Goal: Communication & Community: Share content

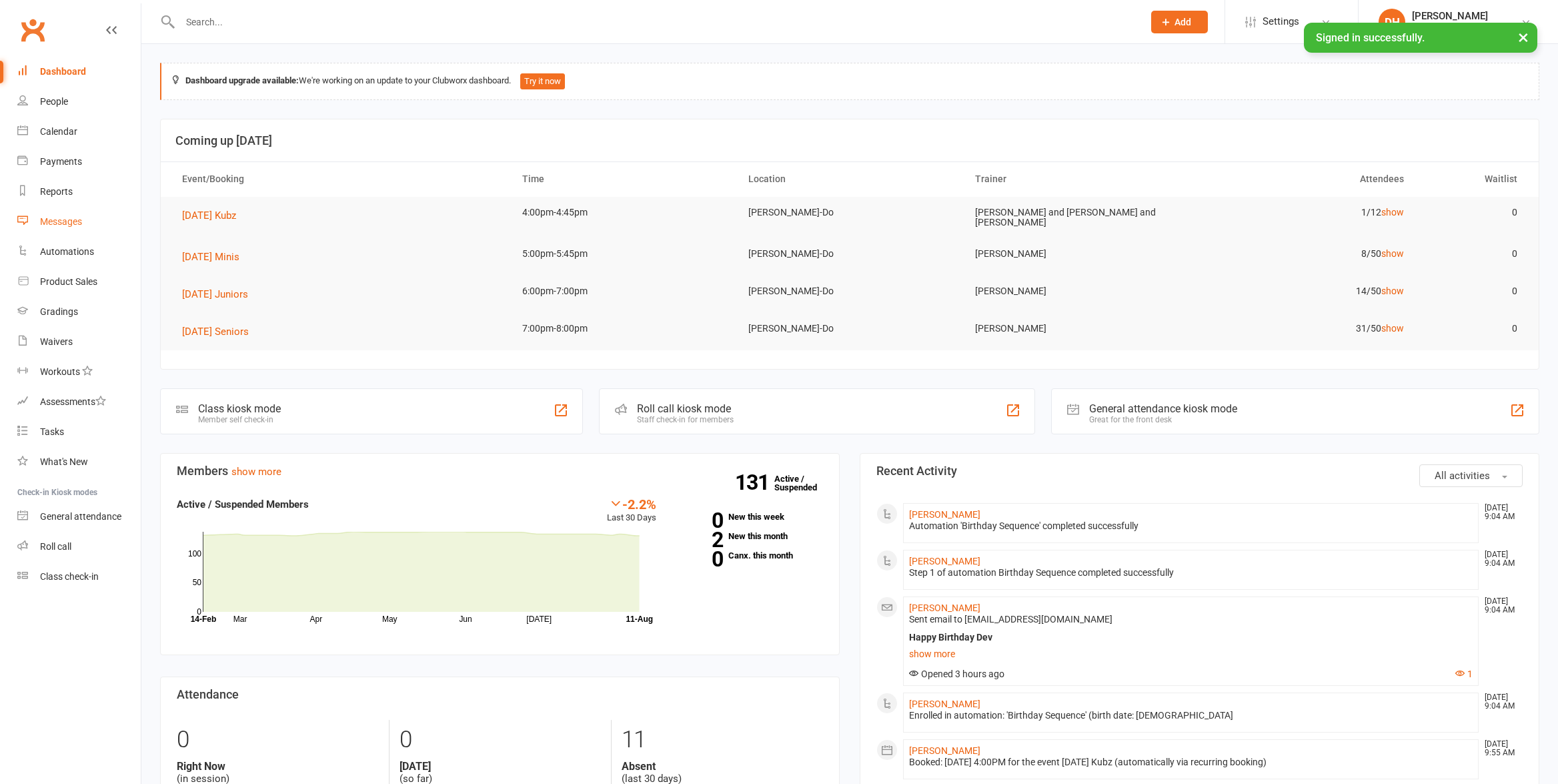
click at [63, 221] on div "Messages" at bounding box center [61, 221] width 42 height 11
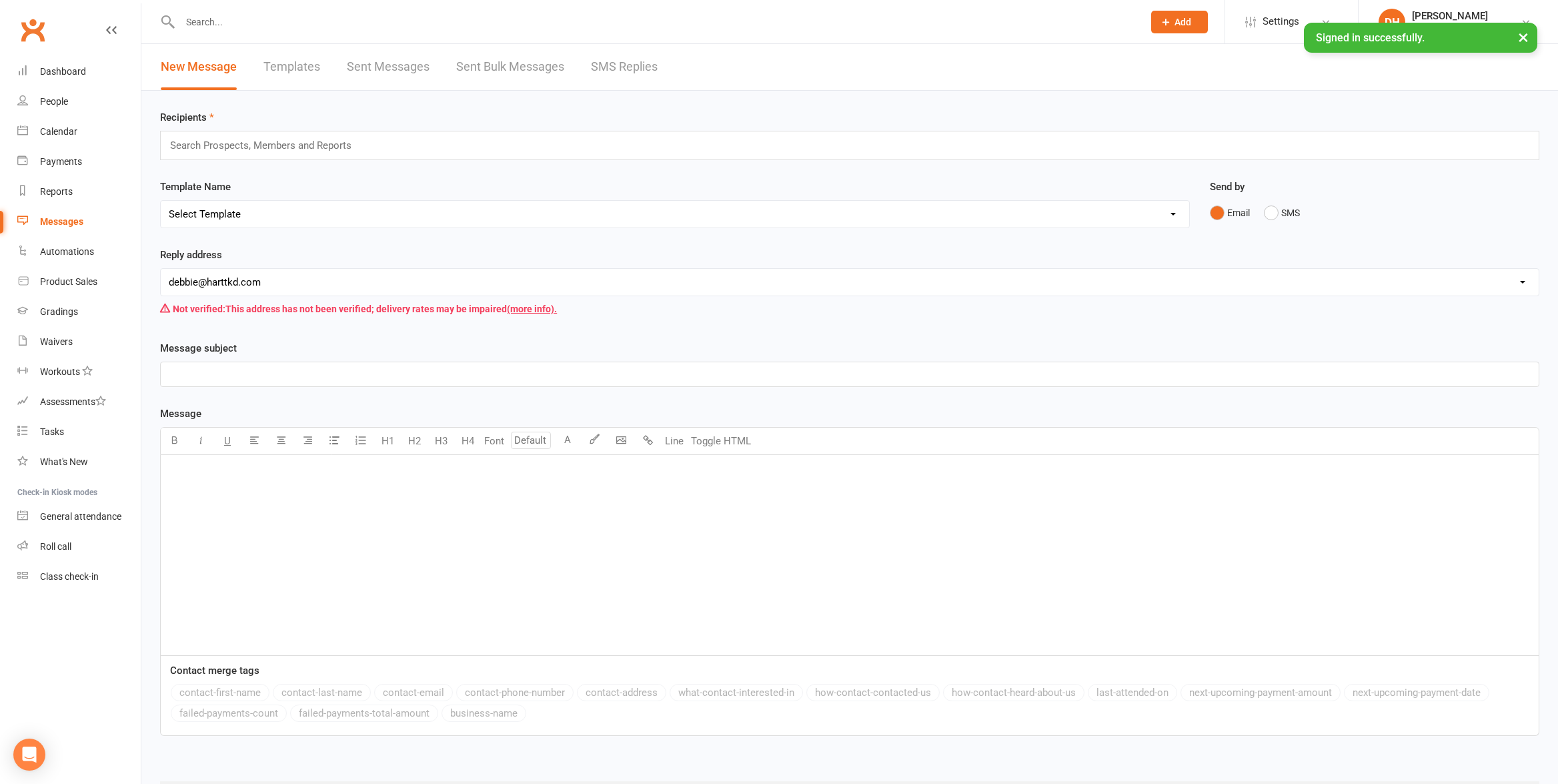
click at [252, 514] on div "﻿" at bounding box center [850, 555] width 1378 height 200
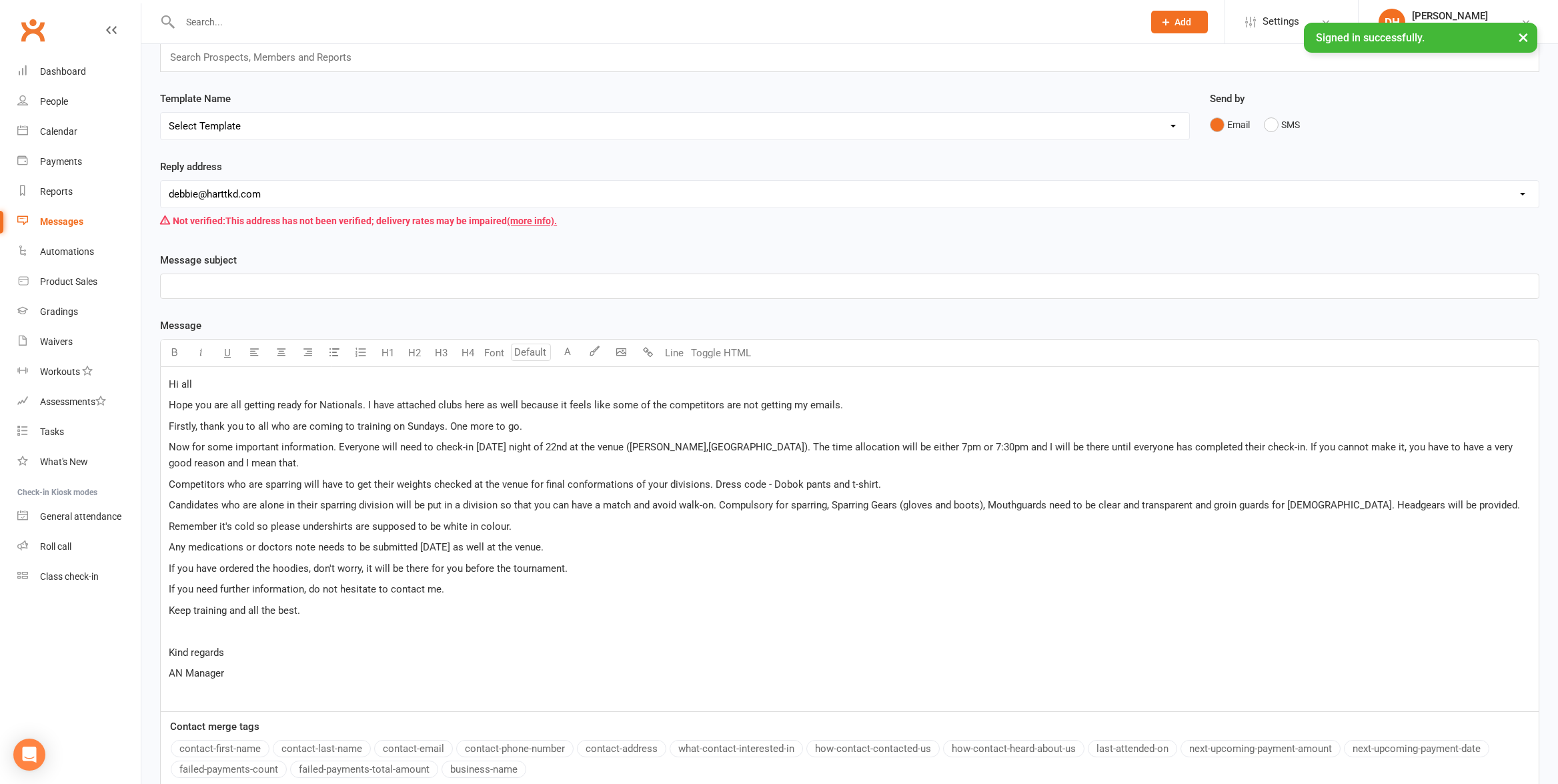
scroll to position [87, 0]
drag, startPoint x: 166, startPoint y: 383, endPoint x: 411, endPoint y: 388, distance: 245.1
click at [169, 382] on div "Hi all Hope you are all getting ready for Nationals. I have attached clubs here…" at bounding box center [850, 539] width 1378 height 344
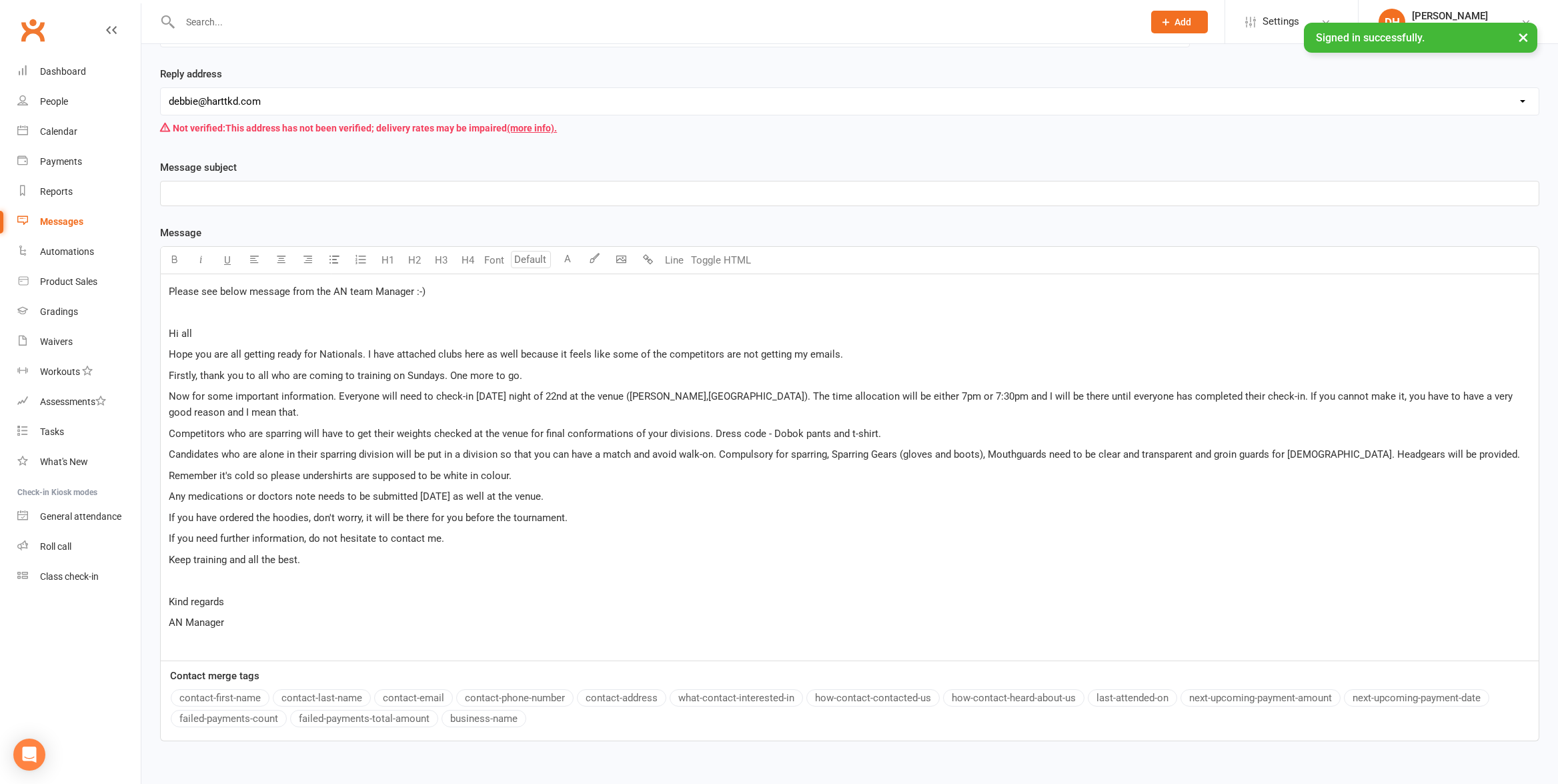
scroll to position [182, 0]
drag, startPoint x: 335, startPoint y: 393, endPoint x: 152, endPoint y: 391, distance: 183.0
click at [152, 392] on div "Message subject ﻿ Message U H1 H2 H3 H4 Font A Line Toggle HTML Please see belo…" at bounding box center [850, 458] width 1399 height 600
click at [175, 256] on icon "button" at bounding box center [175, 258] width 10 height 10
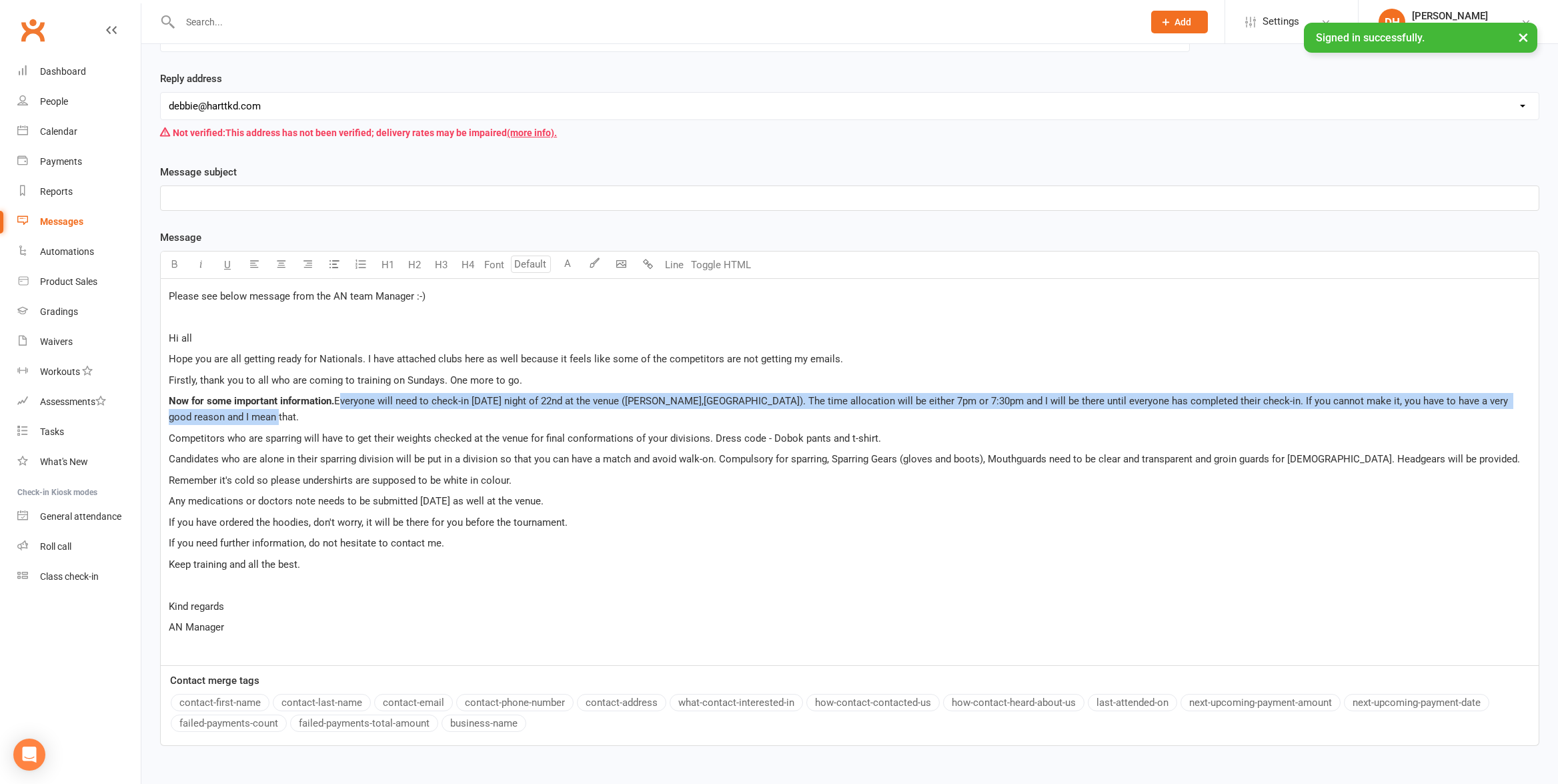
scroll to position [173, 0]
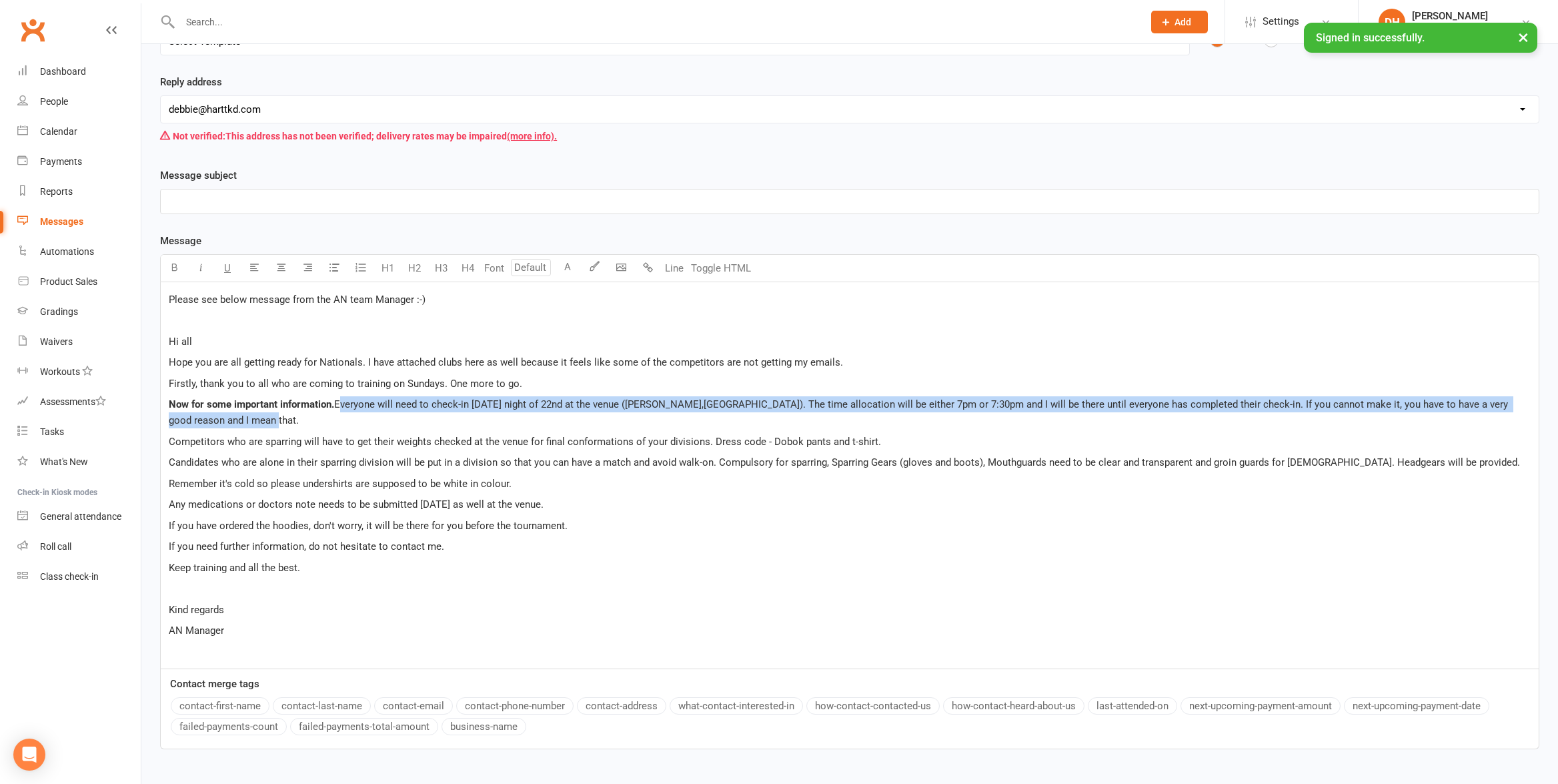
drag, startPoint x: 340, startPoint y: 391, endPoint x: 1129, endPoint y: 423, distance: 789.6
click at [1130, 423] on p "Now for some important information. Everyone will need to check-in [DATE] night…" at bounding box center [850, 412] width 1362 height 32
click at [179, 268] on button "button" at bounding box center [174, 268] width 26 height 26
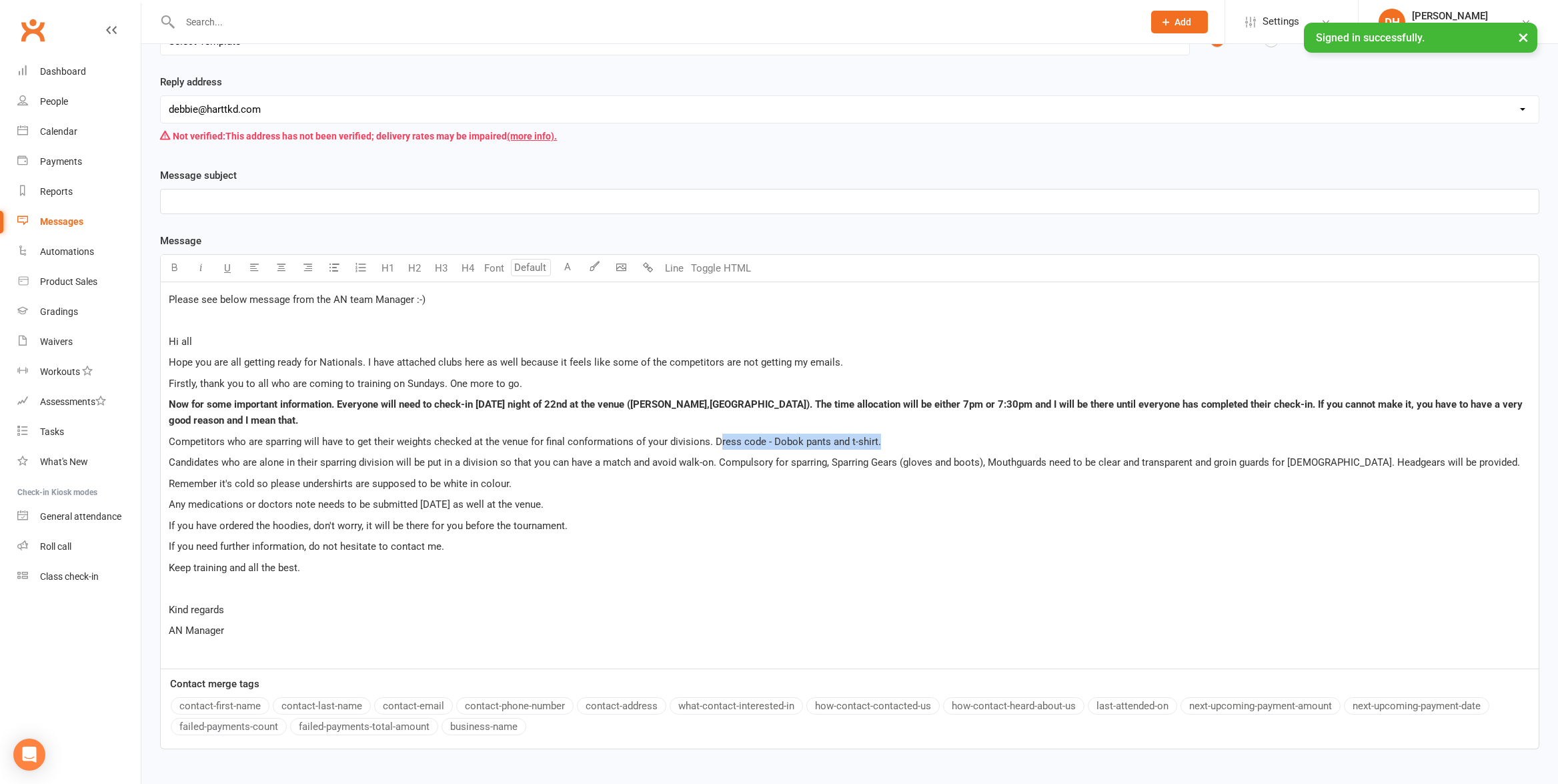
drag, startPoint x: 896, startPoint y: 444, endPoint x: 707, endPoint y: 442, distance: 189.0
click at [715, 442] on p "Competitors who are sparring will have to get their weights checked at the venu…" at bounding box center [850, 441] width 1362 height 16
drag, startPoint x: 265, startPoint y: 442, endPoint x: 469, endPoint y: 444, distance: 204.0
click at [469, 444] on span "Competitors who are sparring will have to get their weights checked at the venu…" at bounding box center [525, 441] width 712 height 12
drag, startPoint x: 175, startPoint y: 269, endPoint x: 178, endPoint y: 300, distance: 31.1
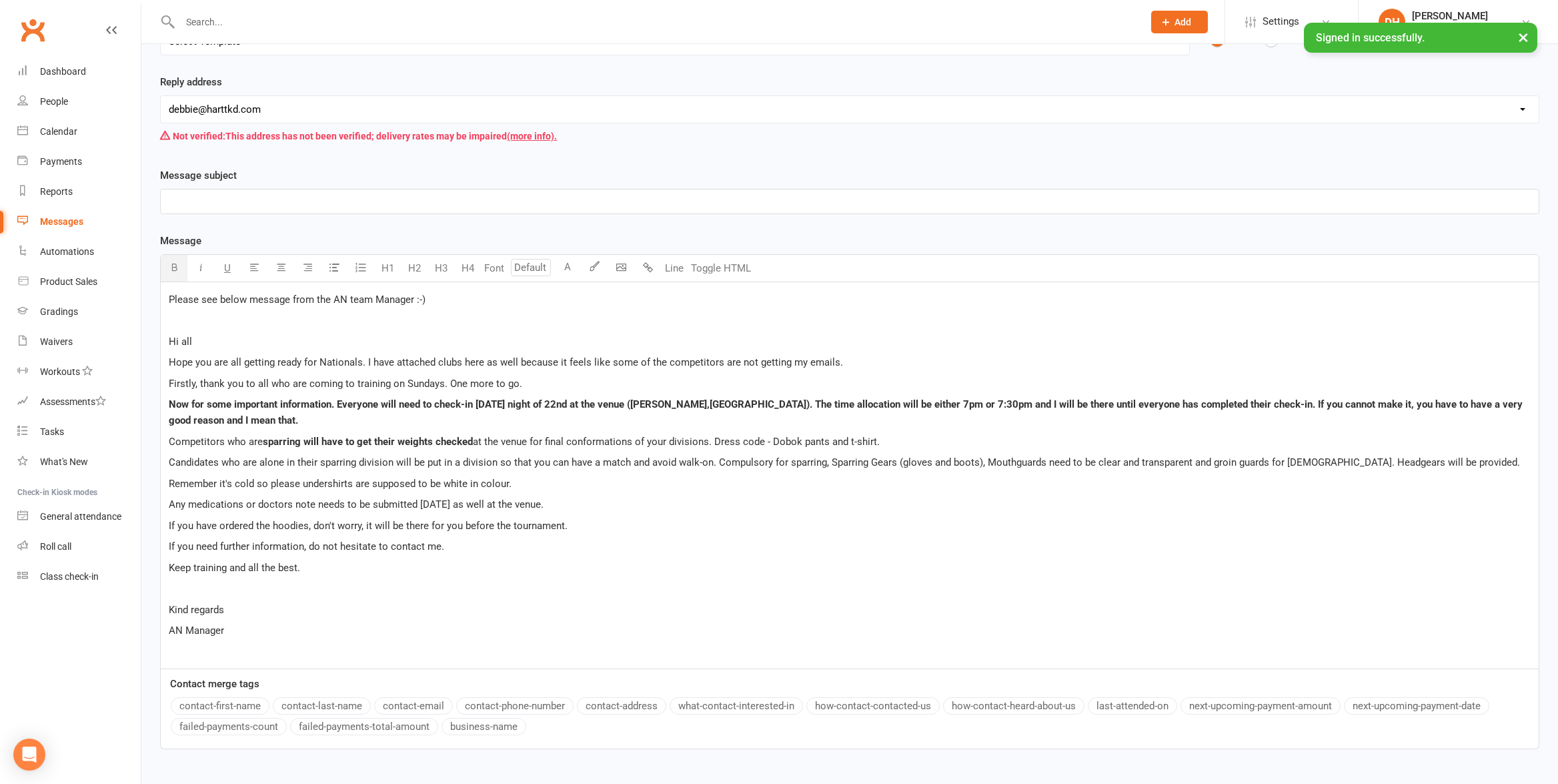
click at [175, 269] on icon "button" at bounding box center [175, 267] width 10 height 10
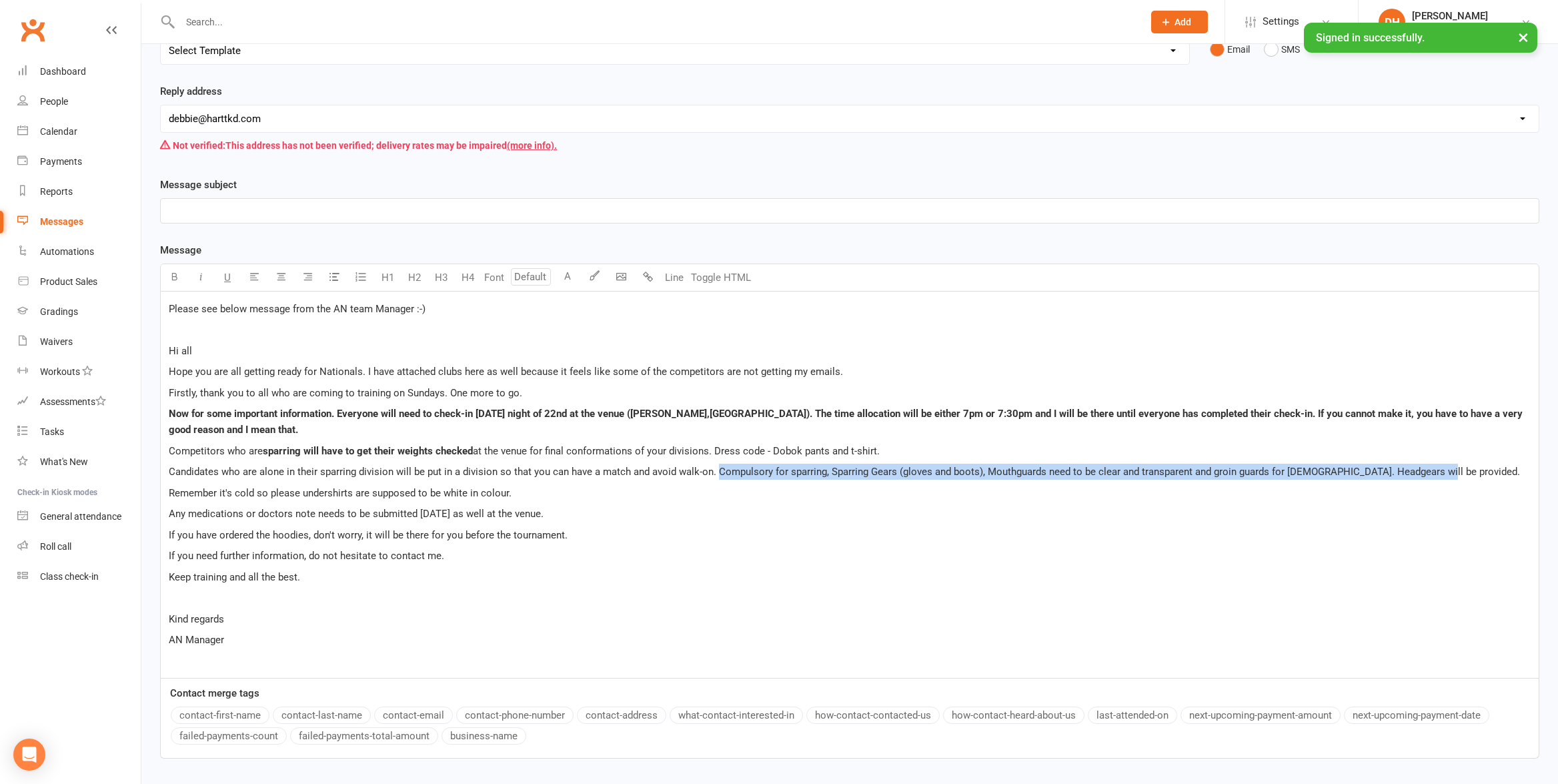
scroll to position [162, 0]
drag, startPoint x: 715, startPoint y: 462, endPoint x: 1437, endPoint y: 474, distance: 722.1
click at [1437, 474] on span "Candidates who are alone in their sparring division will be put in a division s…" at bounding box center [844, 473] width 1351 height 12
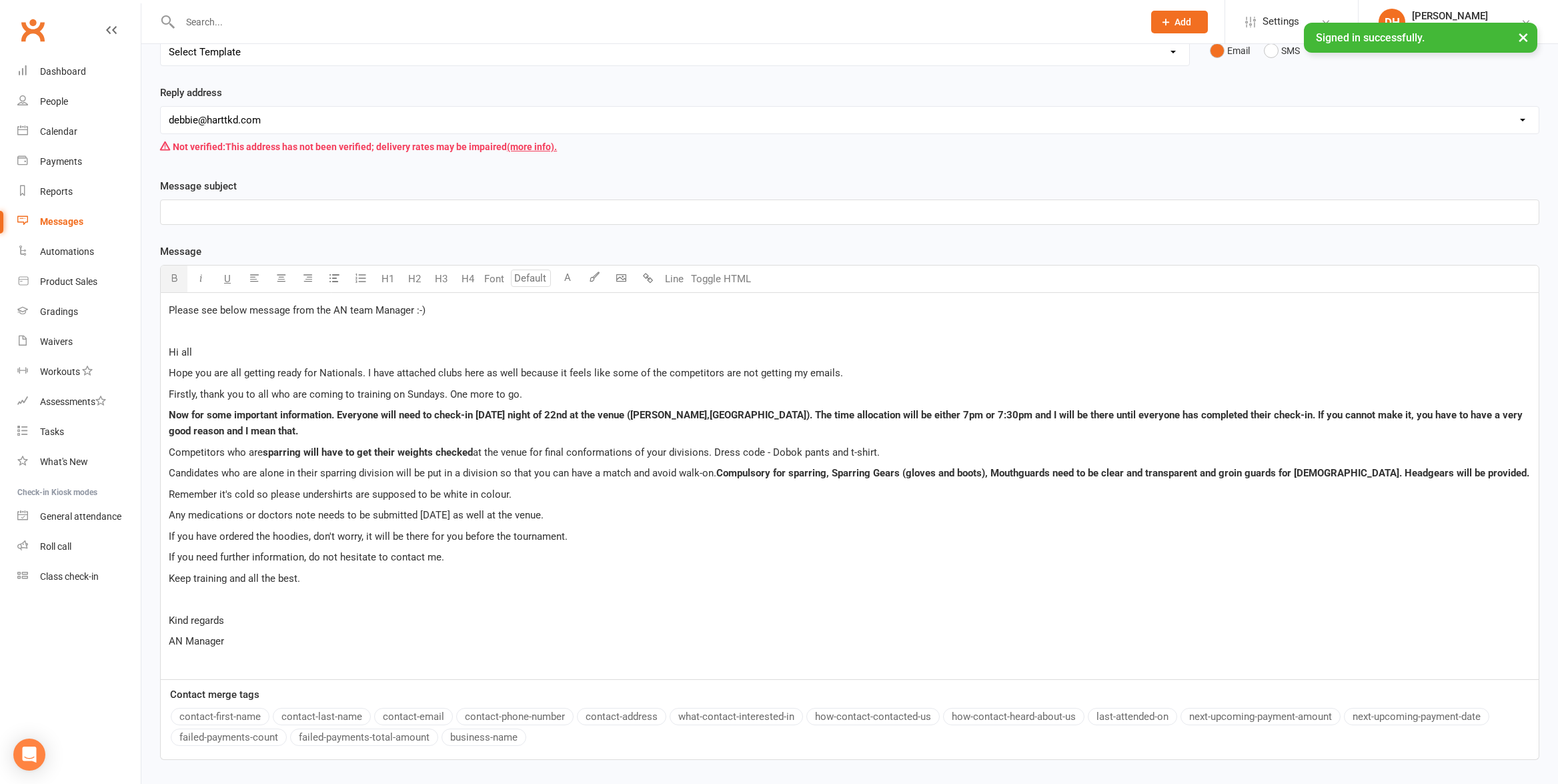
click at [174, 280] on icon "button" at bounding box center [175, 278] width 10 height 10
drag, startPoint x: 302, startPoint y: 495, endPoint x: 506, endPoint y: 497, distance: 204.0
click at [506, 497] on span "Remember it's cold so please undershirts are supposed to be white in colour." at bounding box center [340, 494] width 343 height 12
click at [173, 274] on icon "button" at bounding box center [175, 278] width 10 height 10
drag, startPoint x: 559, startPoint y: 517, endPoint x: 169, endPoint y: 514, distance: 390.0
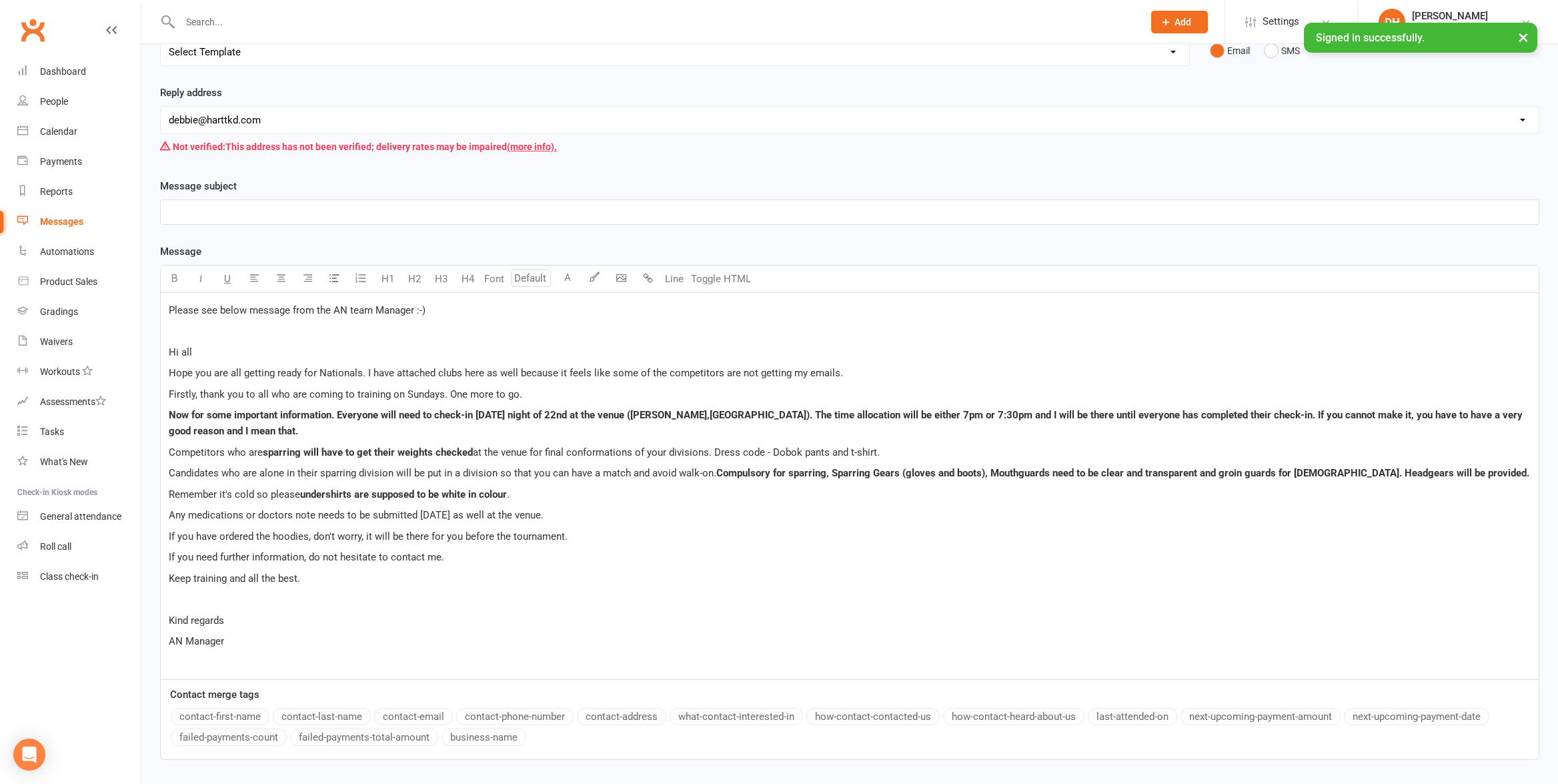
click at [169, 514] on p "Any medications or doctors note needs to be submitted [DATE] as well at the ven…" at bounding box center [850, 515] width 1362 height 16
click at [172, 281] on icon "button" at bounding box center [175, 278] width 10 height 10
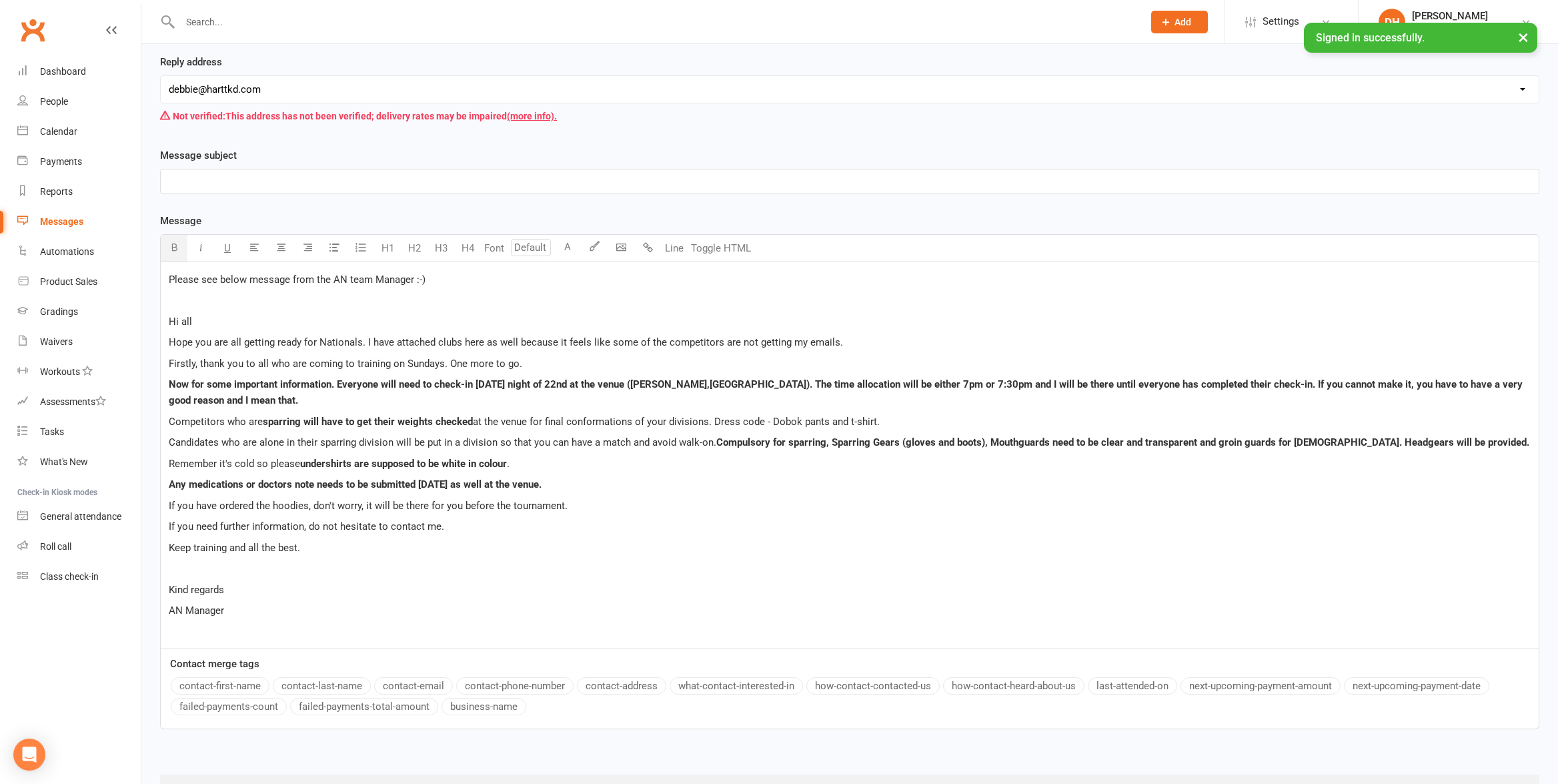
scroll to position [194, 0]
drag, startPoint x: 461, startPoint y: 275, endPoint x: 157, endPoint y: 277, distance: 304.0
click at [158, 278] on div "Message subject ﻿ Message Highlight colour U H1 H2 H3 H4 Font A Line Toggle HTM…" at bounding box center [850, 446] width 1399 height 600
drag, startPoint x: 172, startPoint y: 242, endPoint x: 195, endPoint y: 268, distance: 34.7
click at [172, 242] on icon "button" at bounding box center [175, 246] width 10 height 10
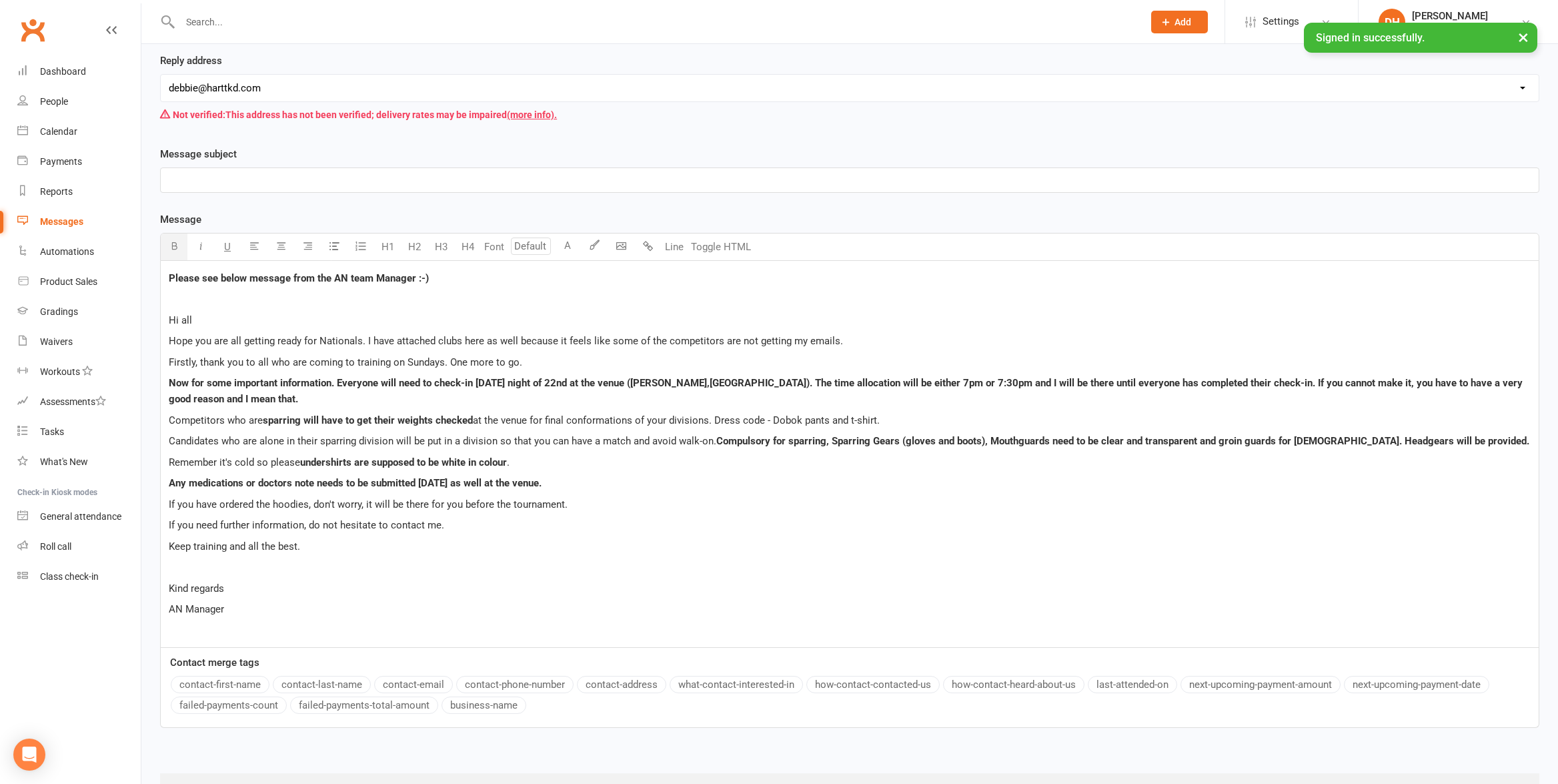
click at [290, 335] on span "Hope you are all getting ready for Nationals. I have attached clubs here as wel…" at bounding box center [506, 340] width 675 height 12
drag, startPoint x: 446, startPoint y: 278, endPoint x: 199, endPoint y: 268, distance: 247.2
click at [199, 267] on div "Please see below message from the AN team Manager :-) ﻿ Hi all Hope you are all…" at bounding box center [850, 454] width 1378 height 386
copy span "Please see below message from the AN team Manager :-)"
drag, startPoint x: 206, startPoint y: 167, endPoint x: 206, endPoint y: 174, distance: 7.0
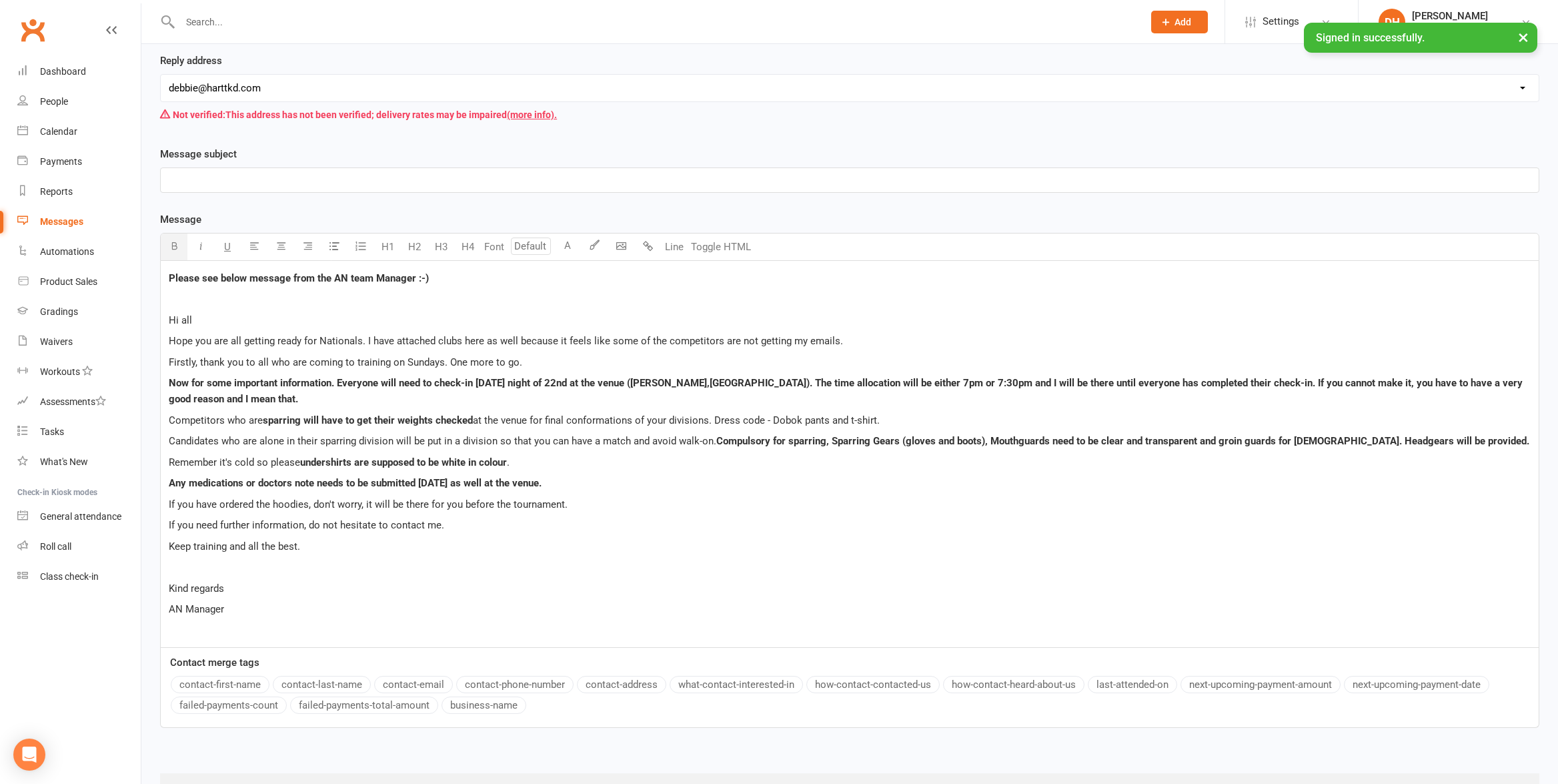
click at [206, 167] on div "﻿" at bounding box center [850, 180] width 1379 height 25
click at [206, 180] on p "﻿" at bounding box center [850, 180] width 1362 height 16
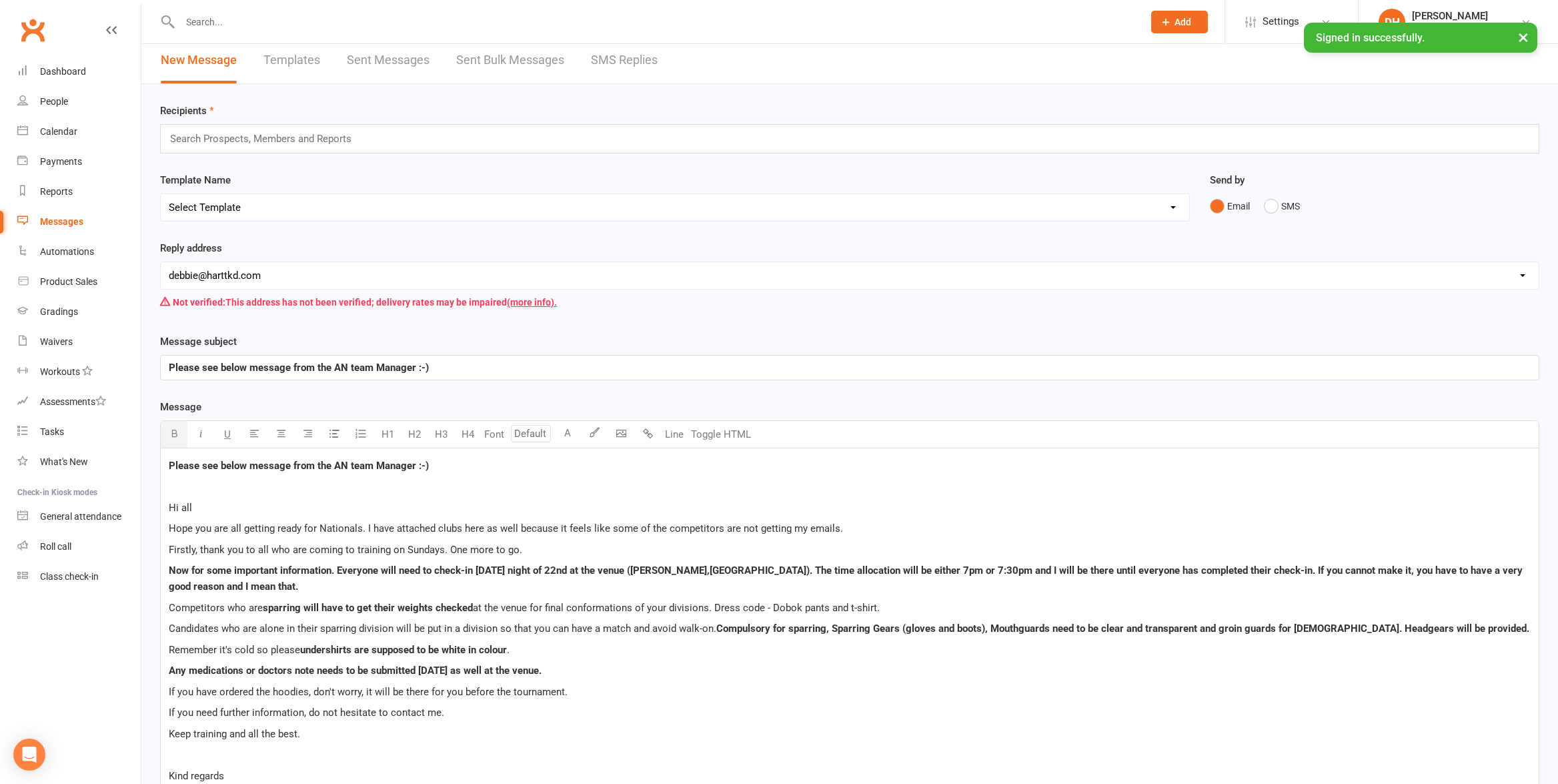
scroll to position [0, 0]
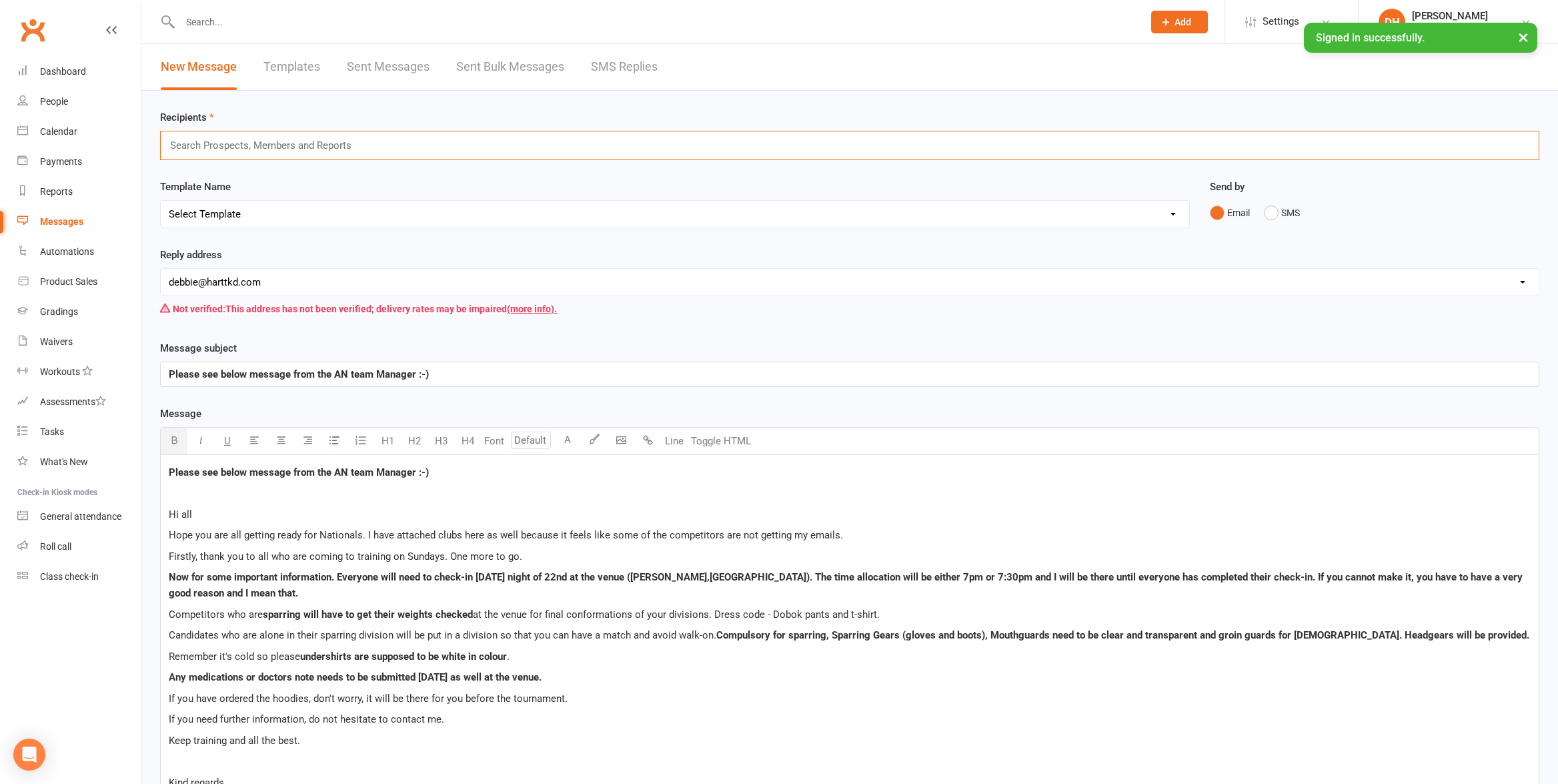
click at [224, 148] on input "text" at bounding box center [266, 145] width 195 height 17
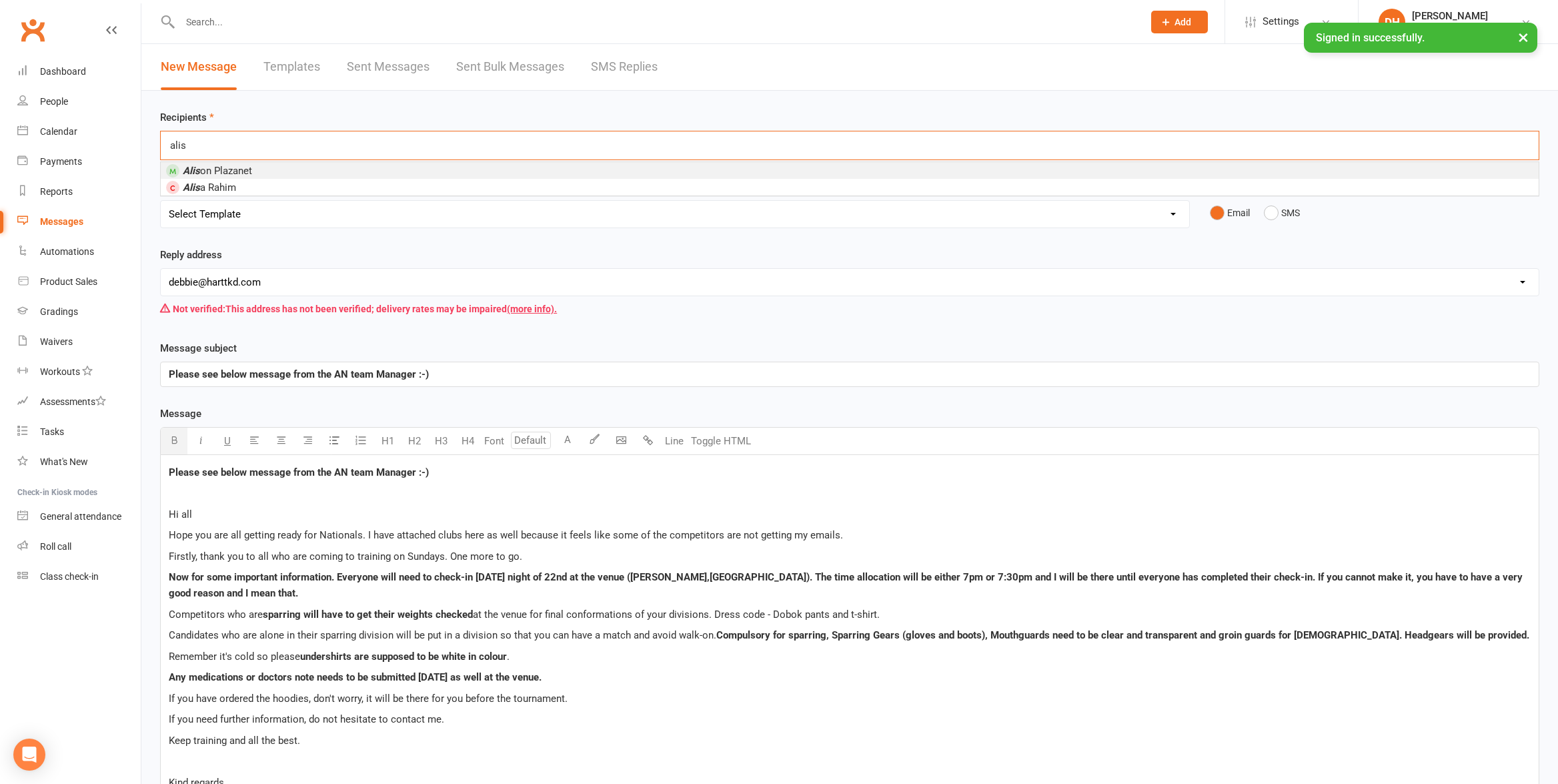
type input "alis"
click at [237, 169] on span "Alis on Plazanet" at bounding box center [217, 170] width 69 height 12
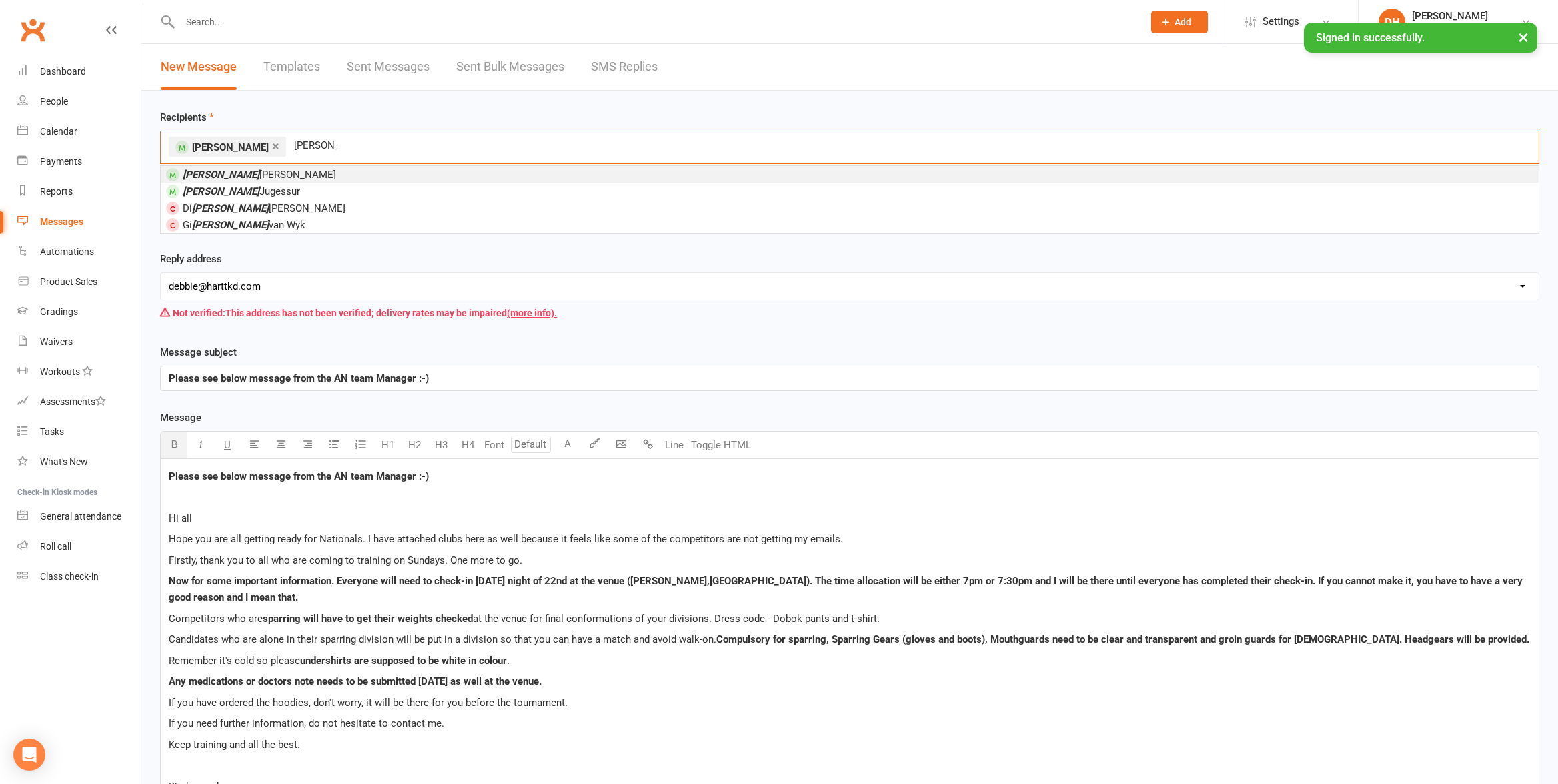
type input "[PERSON_NAME]"
click at [195, 175] on em "[PERSON_NAME]" at bounding box center [220, 175] width 77 height 12
type input "clair"
click at [198, 174] on em "Clair" at bounding box center [192, 175] width 21 height 12
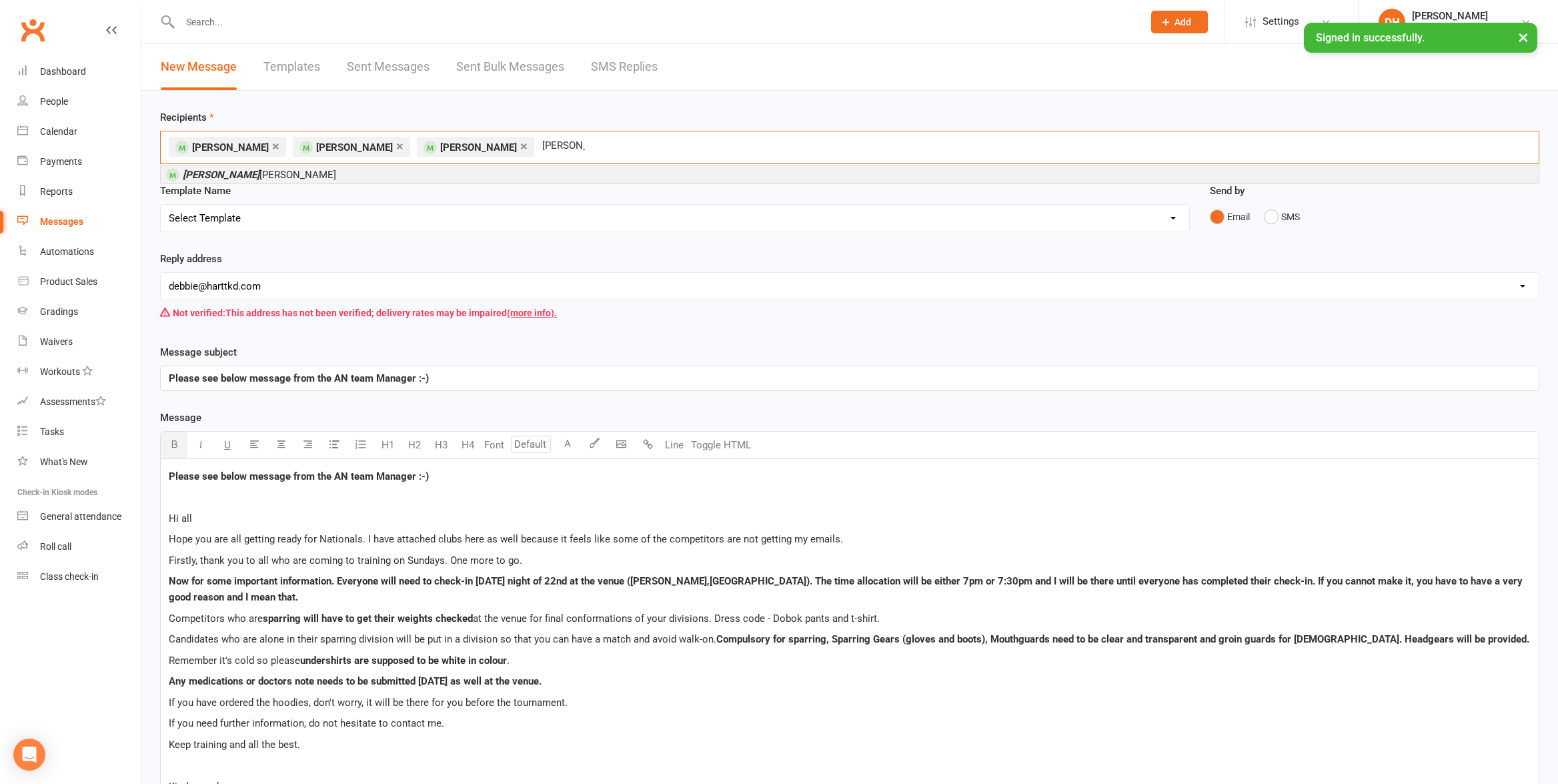
type input "[PERSON_NAME]"
click at [192, 175] on em "[PERSON_NAME]" at bounding box center [220, 175] width 77 height 12
type input "shav"
click at [194, 173] on em "Shav" at bounding box center [193, 175] width 22 height 12
type input "cele"
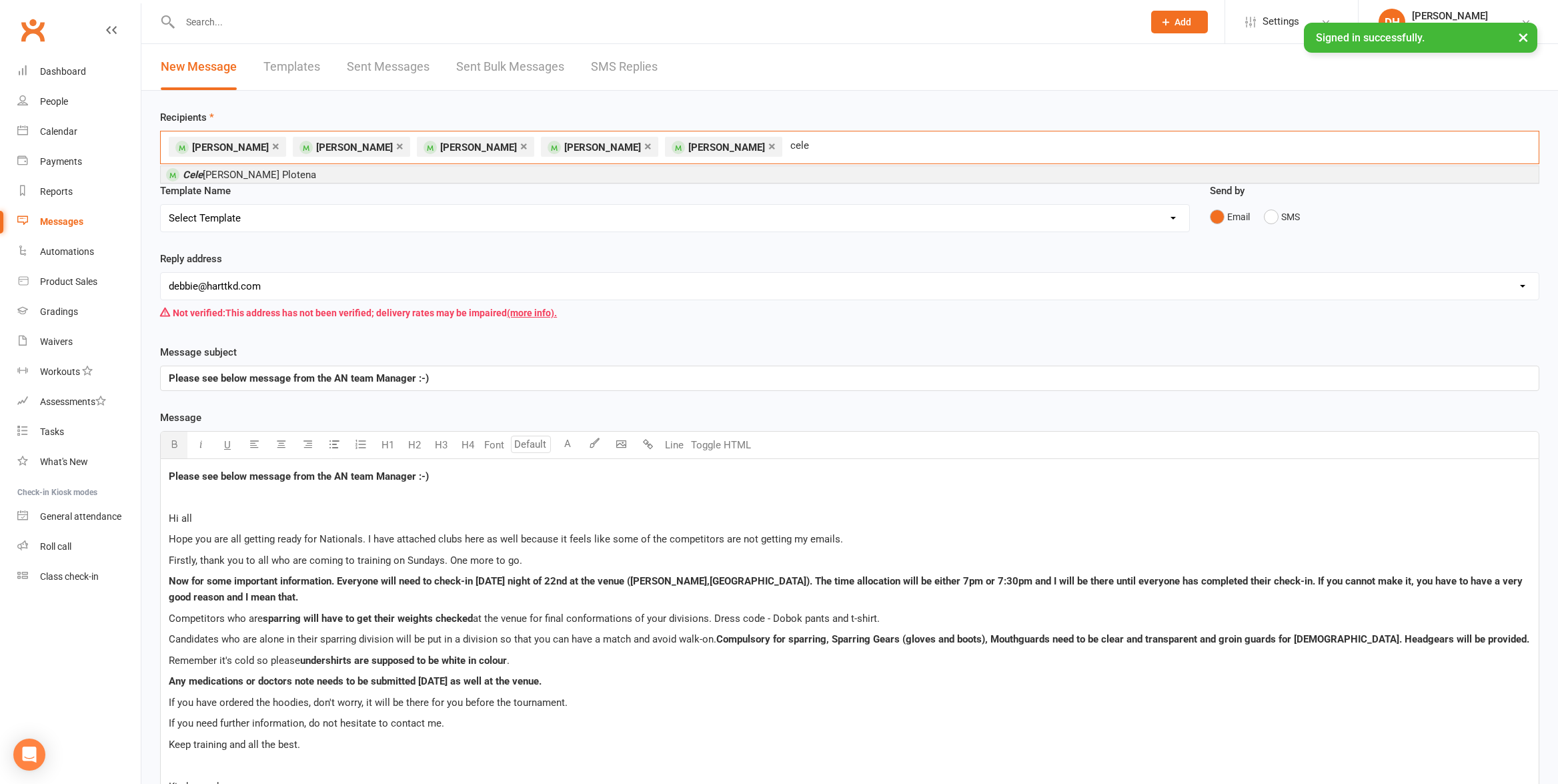
click at [215, 170] on span "[PERSON_NAME] Plotena" at bounding box center [249, 175] width 133 height 12
type input "[PERSON_NAME]"
click at [245, 174] on li "[PERSON_NAME]" at bounding box center [850, 174] width 1378 height 16
type input "lily"
click at [209, 175] on span "[PERSON_NAME]-Grey" at bounding box center [217, 175] width 69 height 12
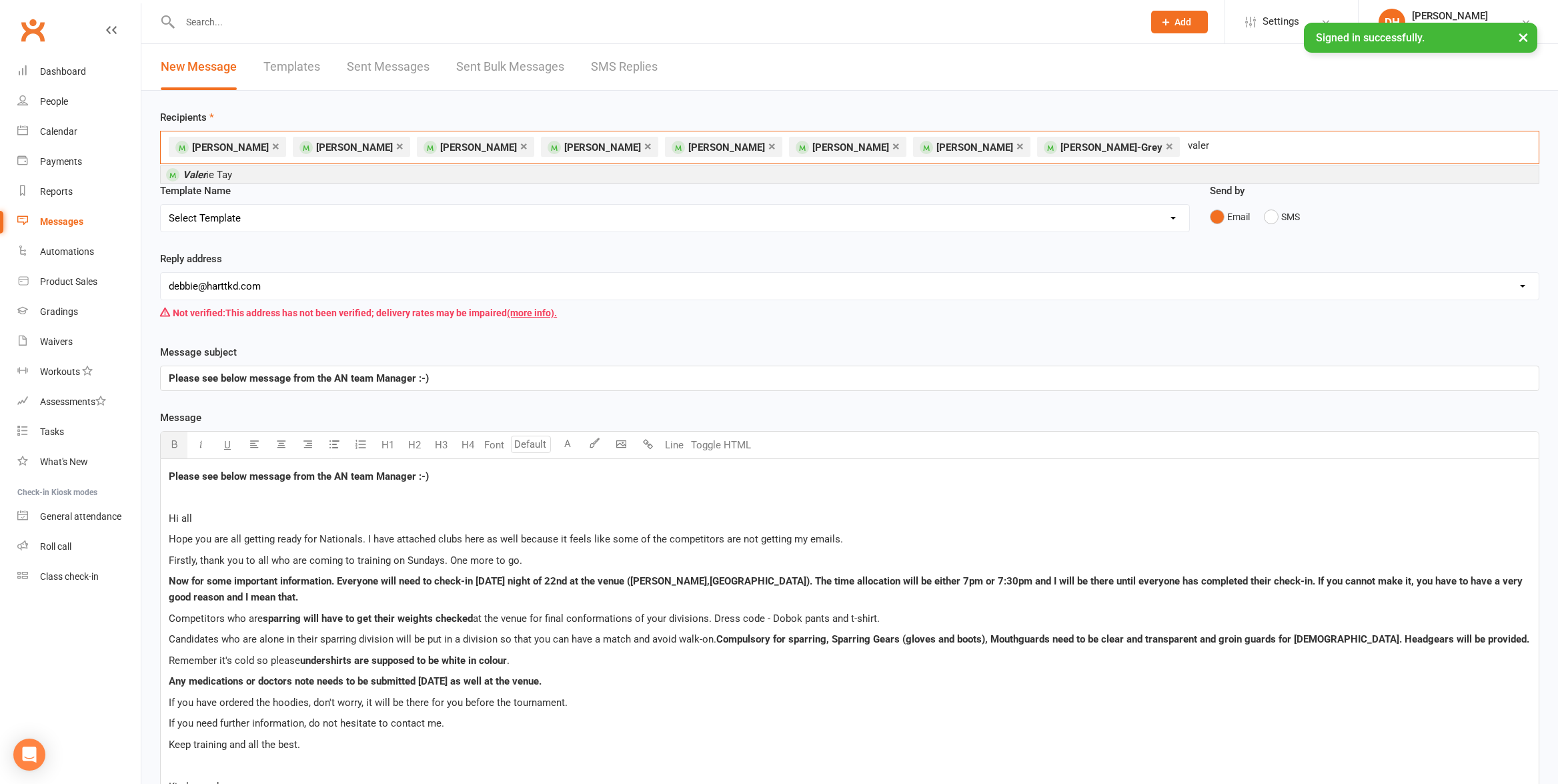
type input "valer"
click at [190, 176] on em "Valer" at bounding box center [194, 175] width 24 height 12
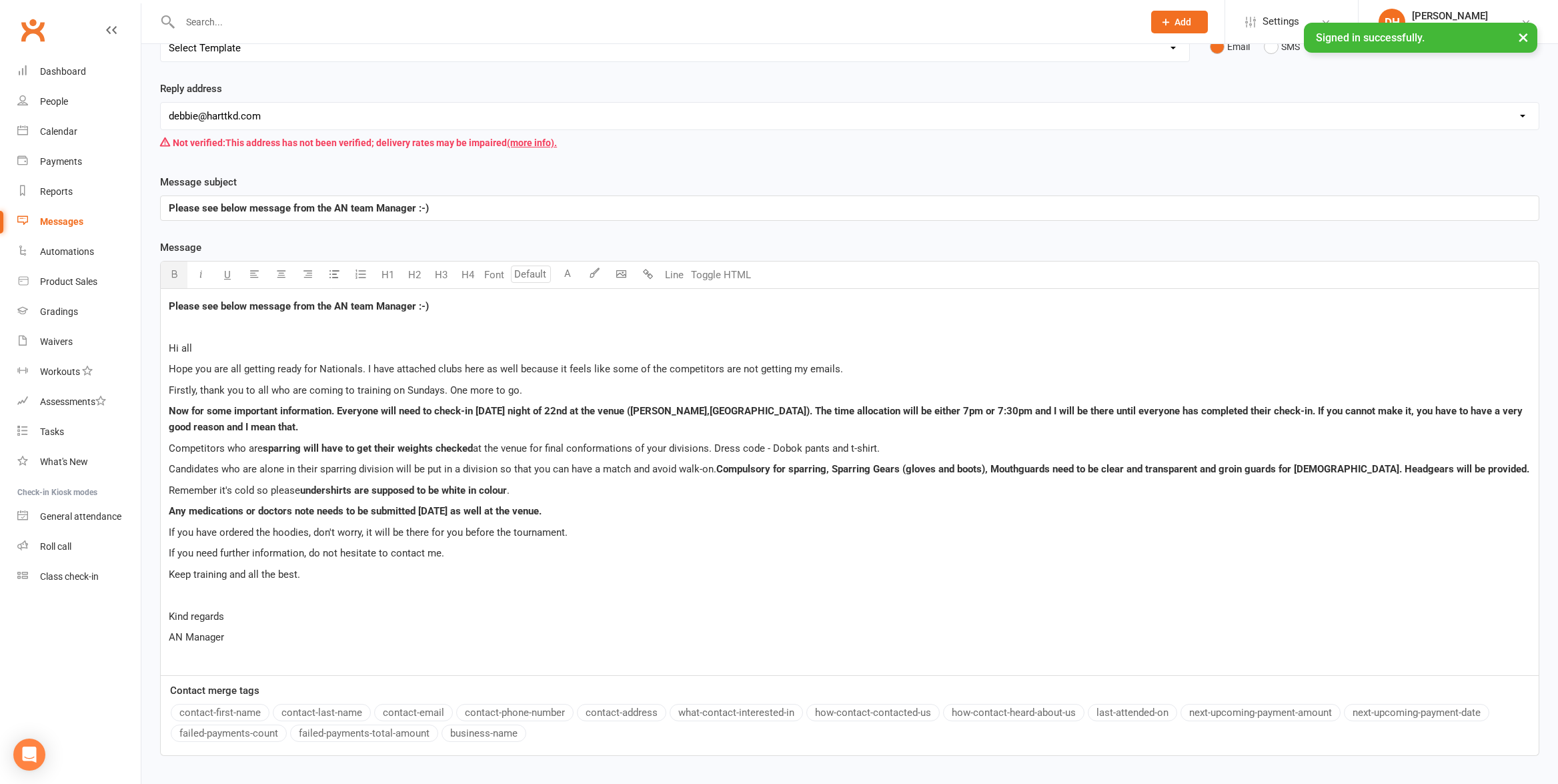
scroll to position [262, 0]
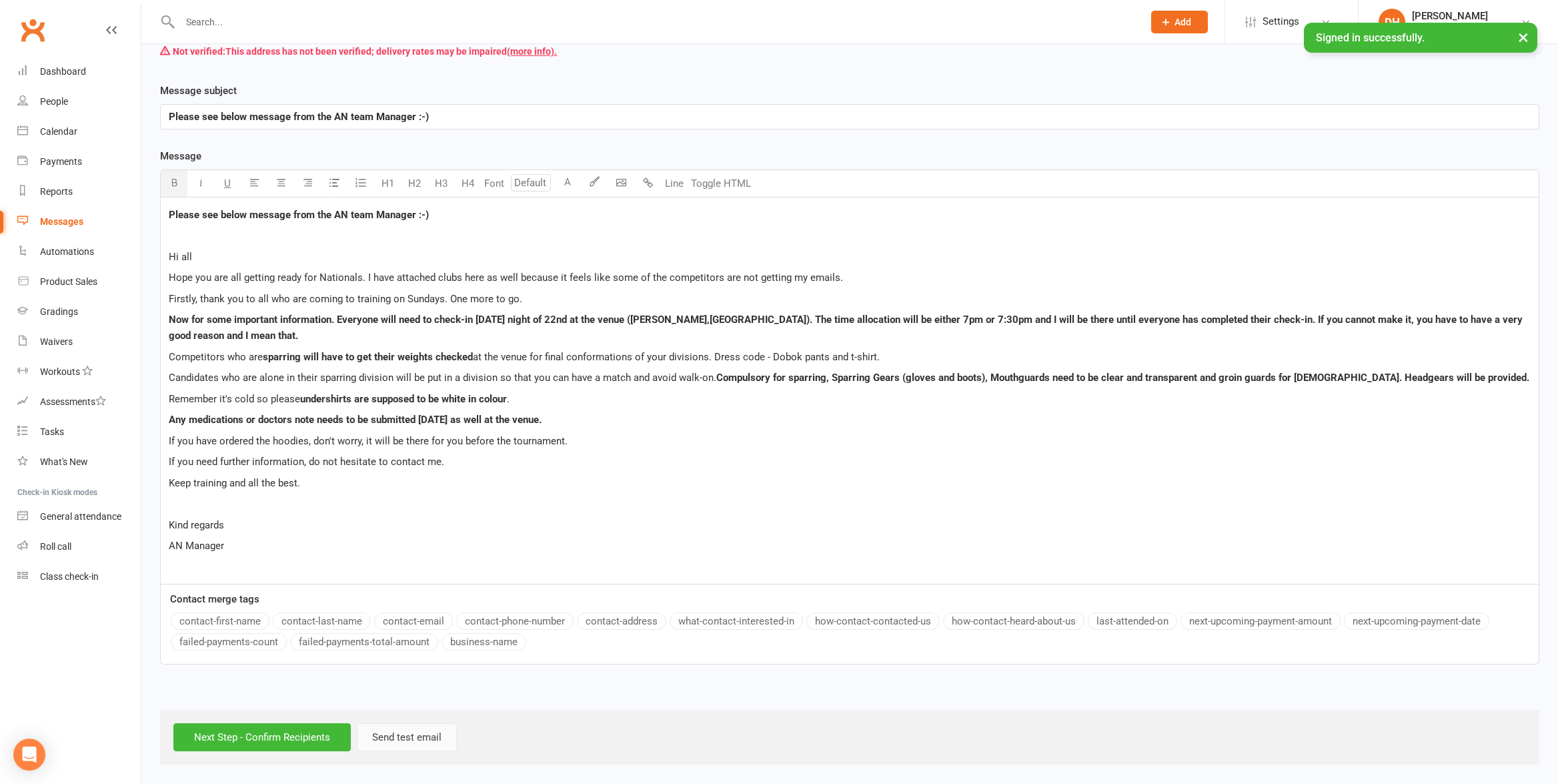
click at [401, 738] on button "Send test email" at bounding box center [407, 737] width 100 height 28
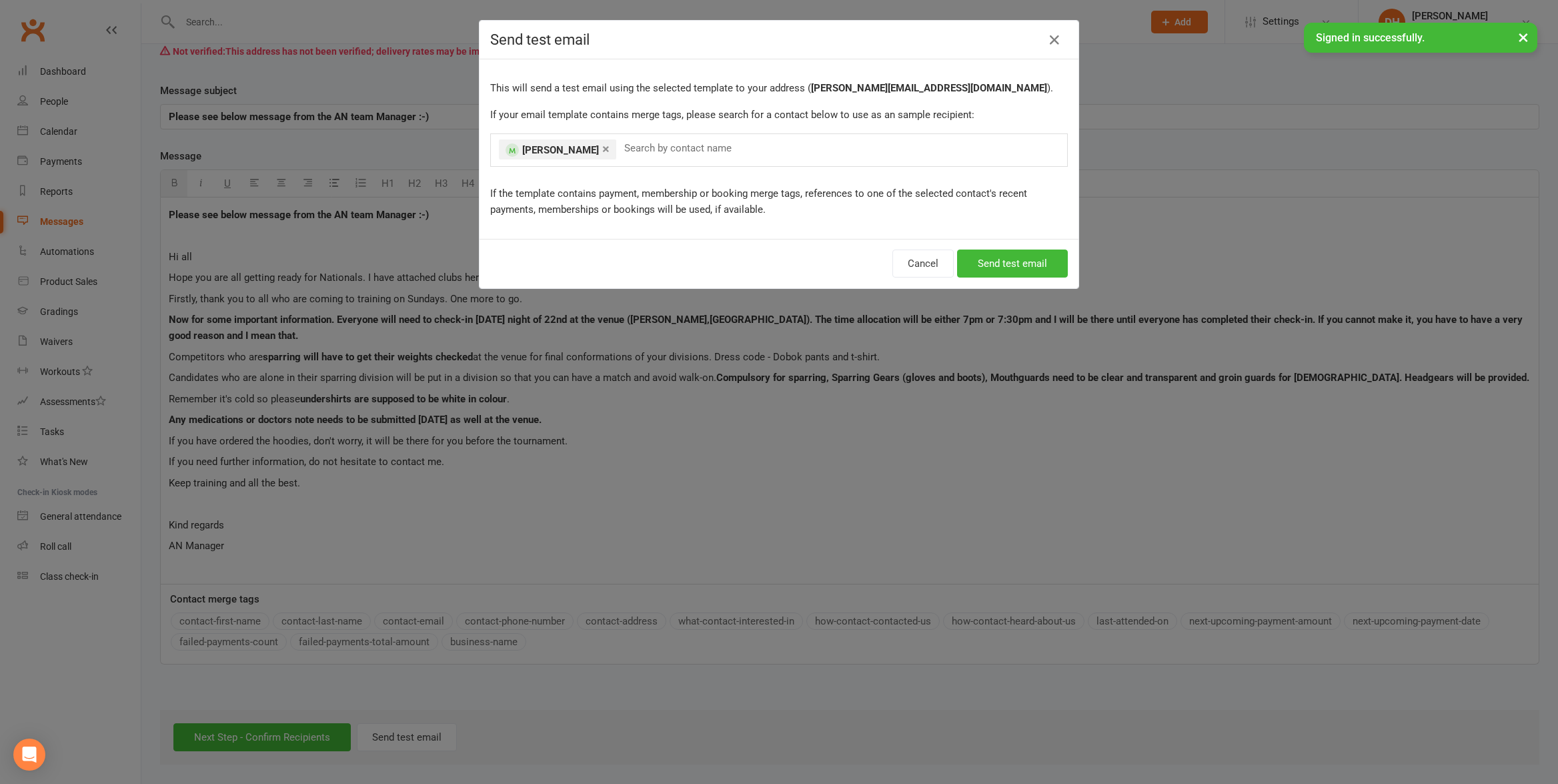
click at [602, 145] on link "×" at bounding box center [606, 149] width 7 height 21
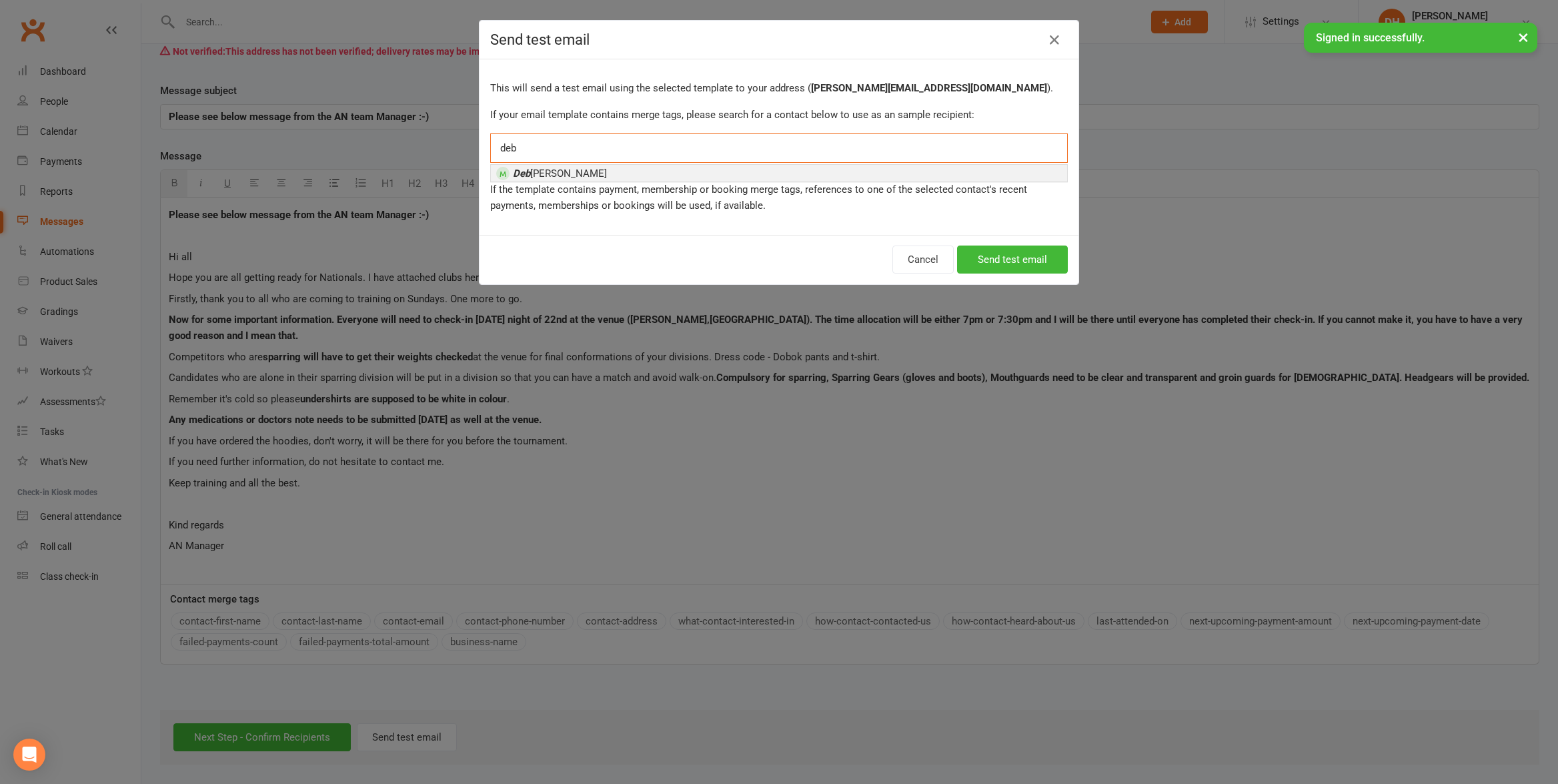
type input "deb"
click at [824, 176] on li "[PERSON_NAME] [PERSON_NAME]" at bounding box center [779, 172] width 577 height 16
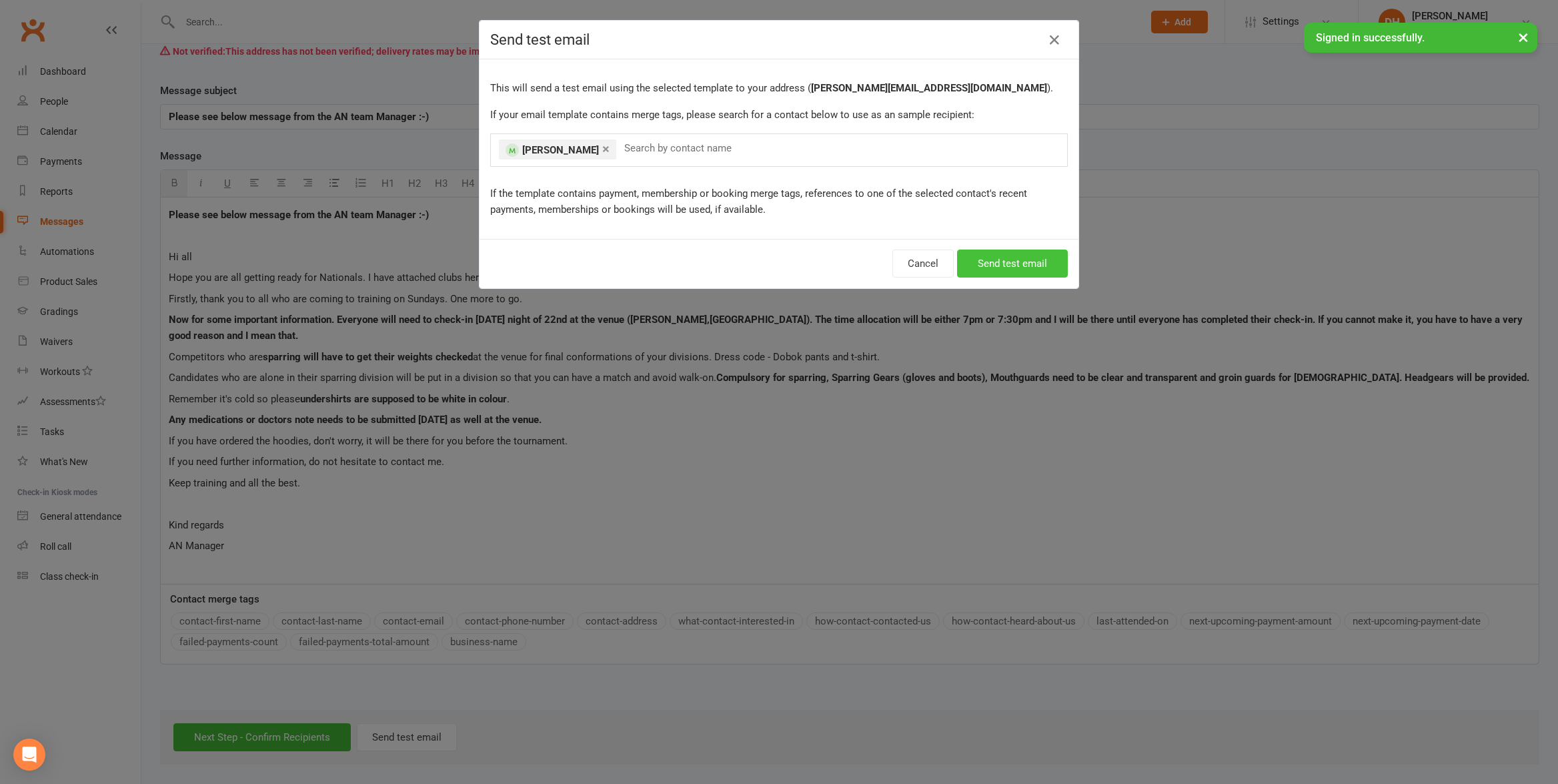
click at [1002, 259] on button "Send test email" at bounding box center [1012, 263] width 111 height 28
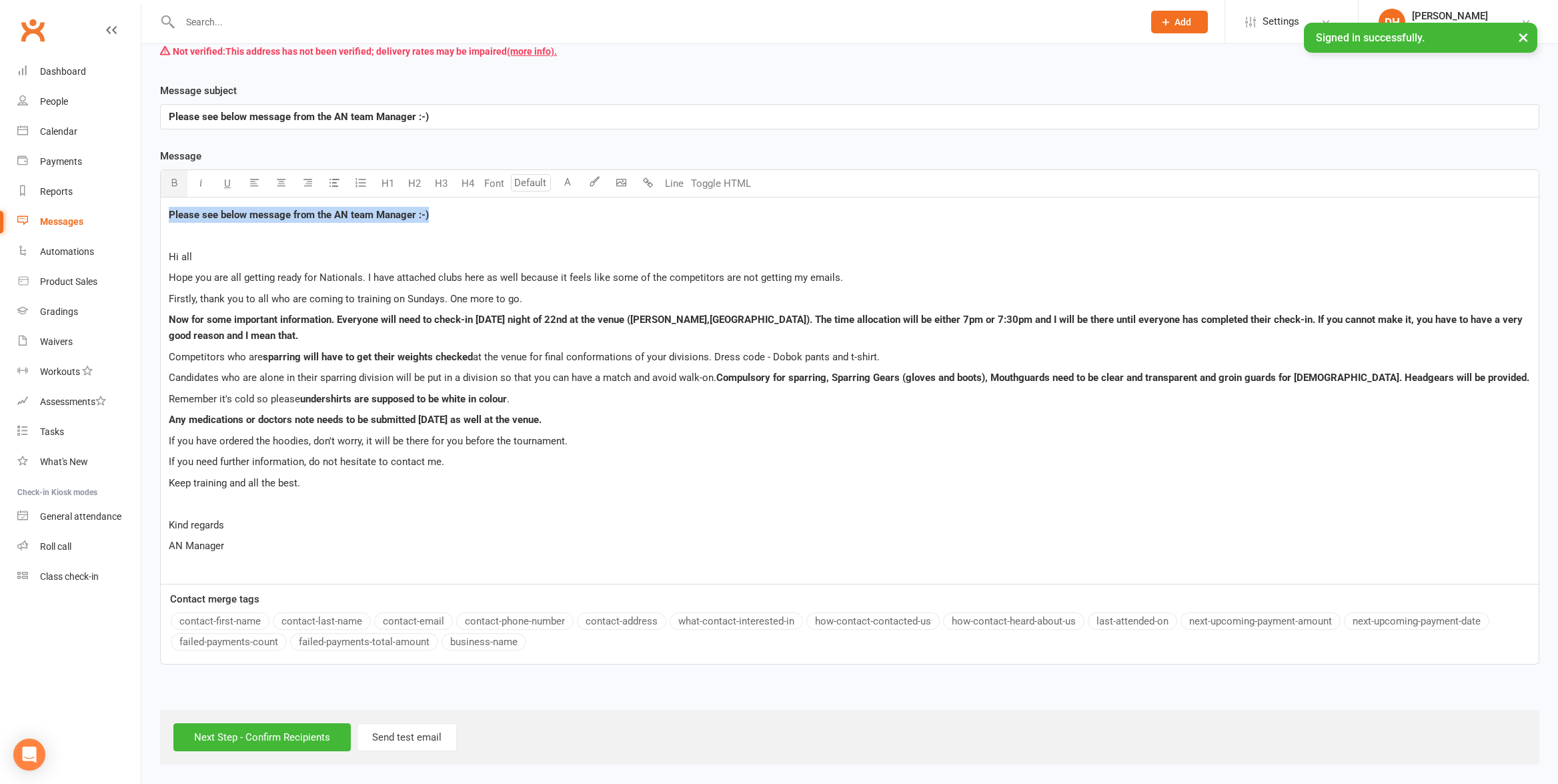
click at [166, 212] on div "Please see below message from the AN team Manager :-) ﻿ Hi all Hope you are all…" at bounding box center [850, 391] width 1378 height 386
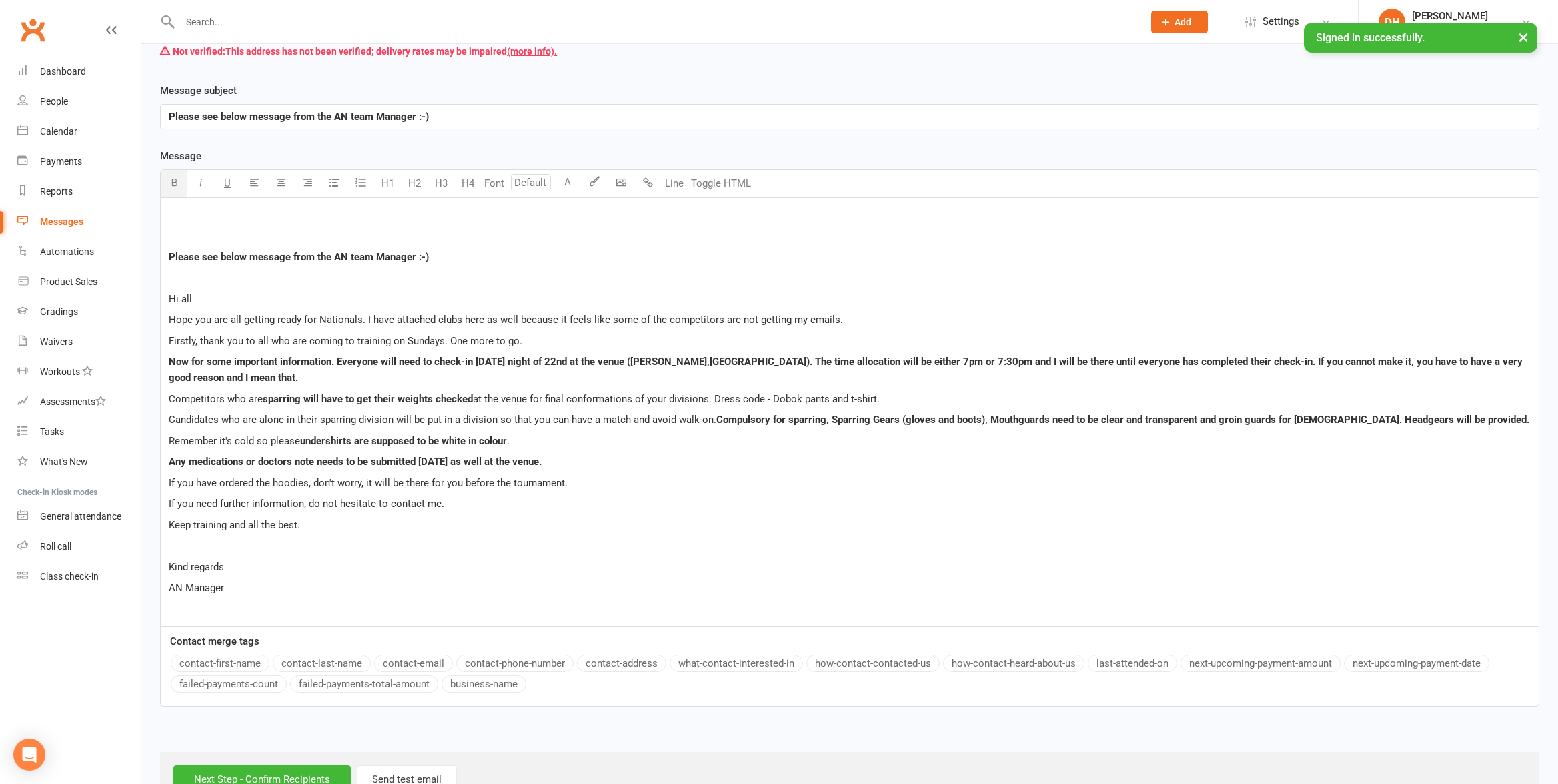
scroll to position [303, 0]
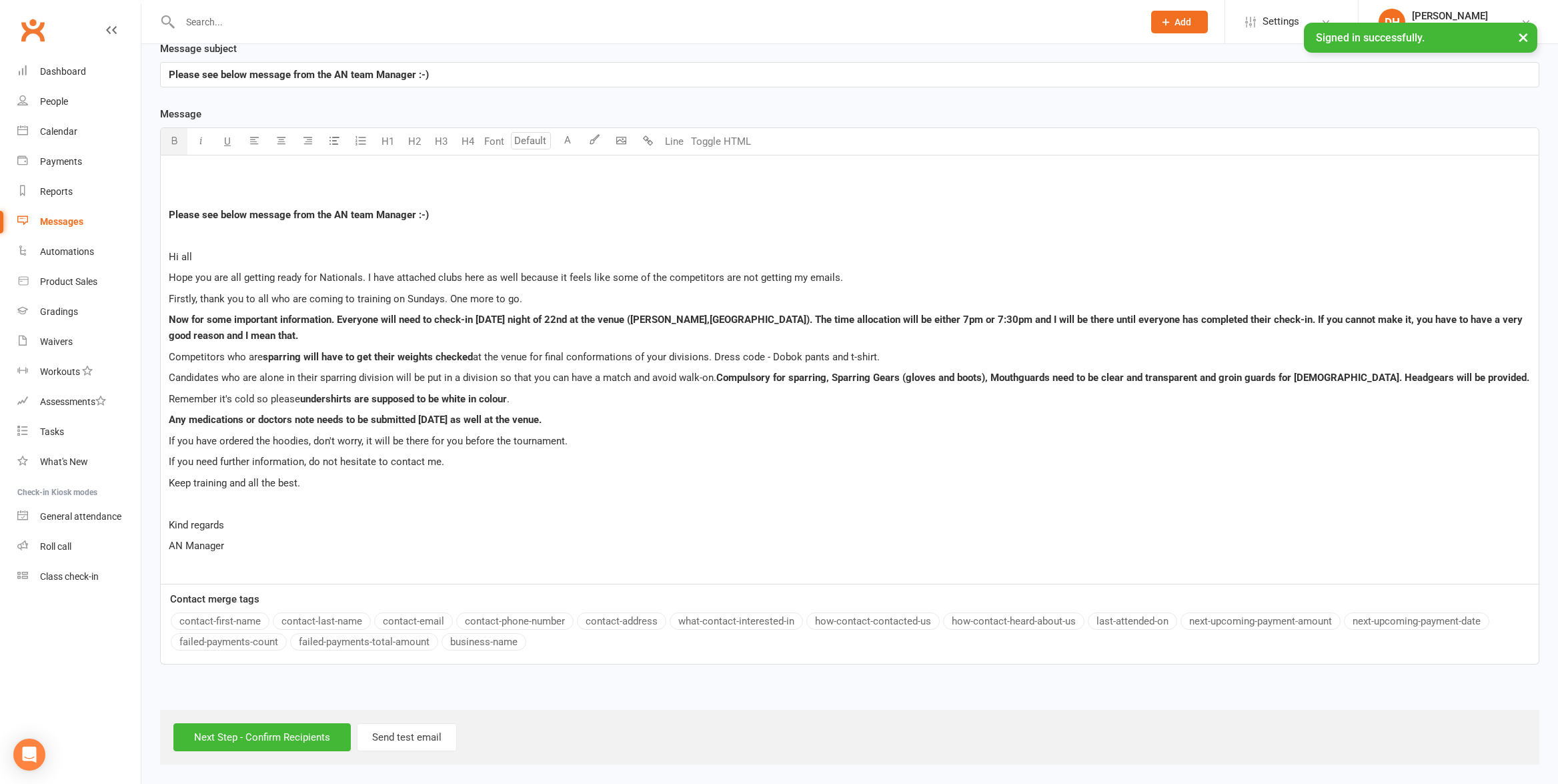
click at [167, 140] on button "button" at bounding box center [174, 141] width 26 height 26
click at [230, 615] on button "contact-first-name" at bounding box center [220, 621] width 99 height 17
click at [247, 735] on input "Next Step - Confirm Recipients" at bounding box center [262, 737] width 177 height 28
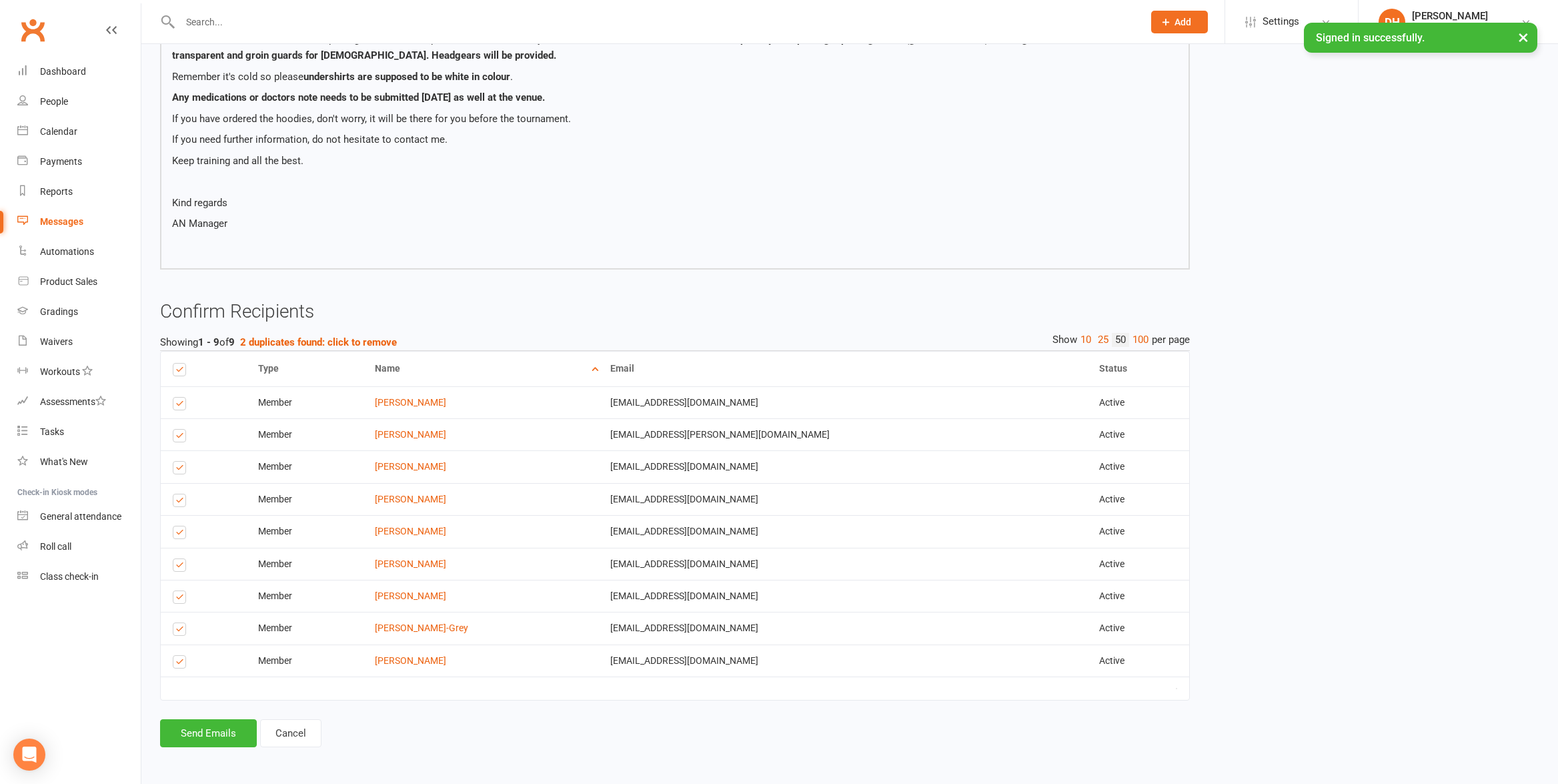
scroll to position [424, 0]
click at [221, 730] on button "Send Emails" at bounding box center [208, 731] width 97 height 28
